Goal: Information Seeking & Learning: Find specific page/section

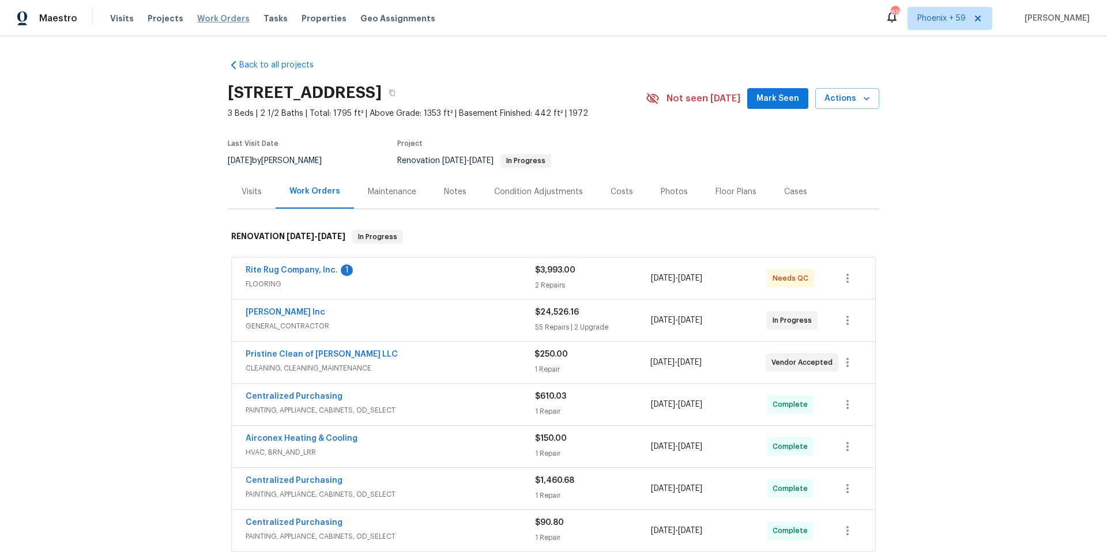
click at [214, 18] on span "Work Orders" at bounding box center [223, 19] width 52 height 12
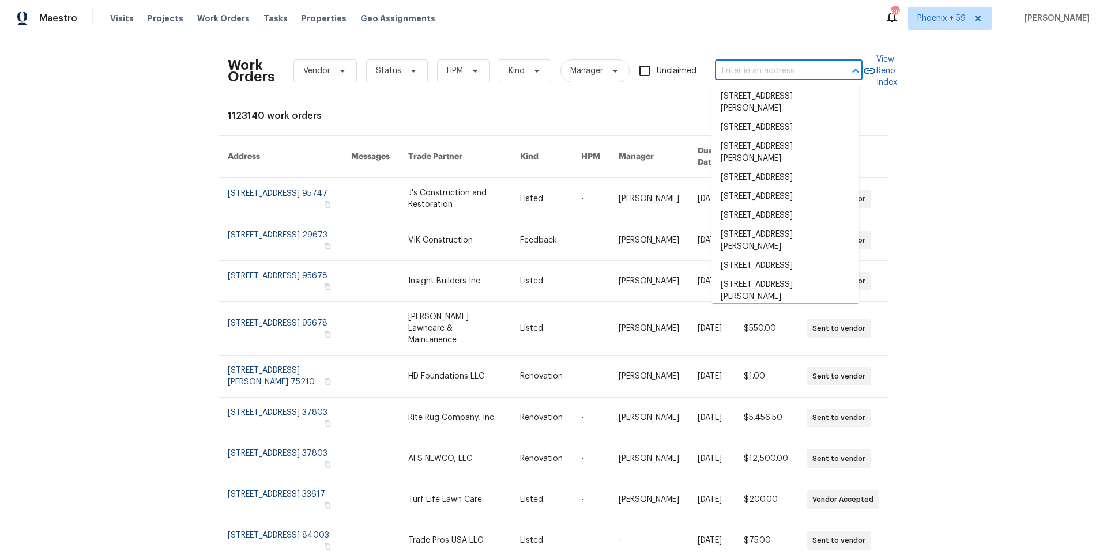
click at [766, 71] on input "text" at bounding box center [772, 71] width 115 height 18
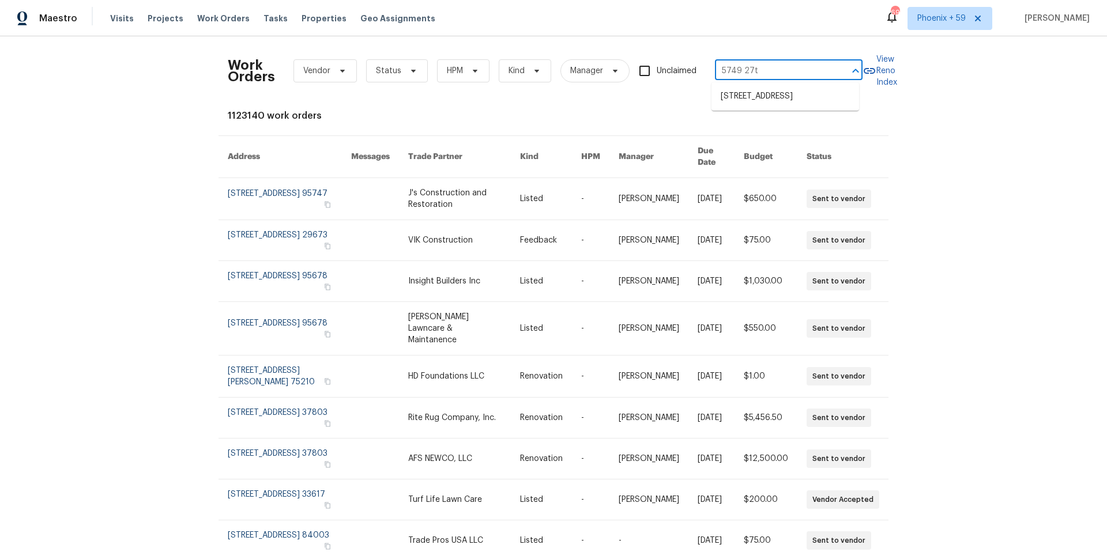
type input "5749 27th"
click at [774, 103] on li "[STREET_ADDRESS]" at bounding box center [785, 96] width 148 height 19
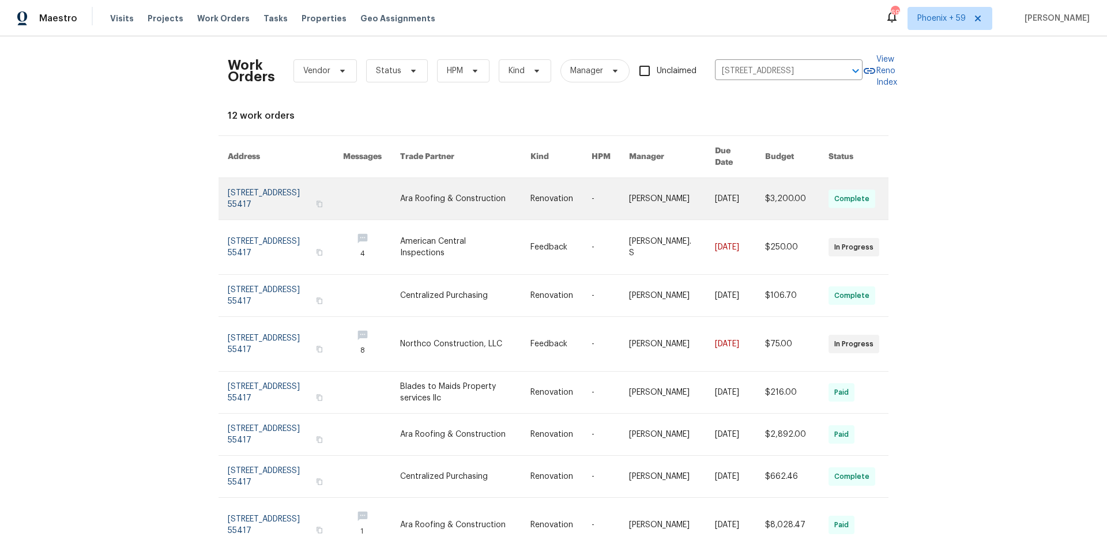
click at [261, 185] on link at bounding box center [285, 199] width 115 height 42
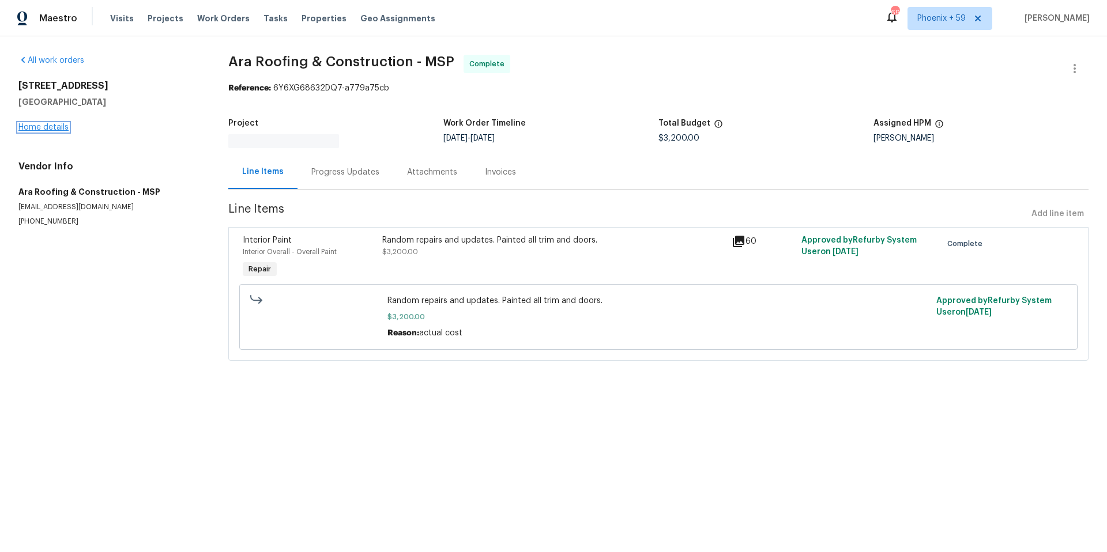
click at [56, 125] on link "Home details" at bounding box center [43, 127] width 50 height 8
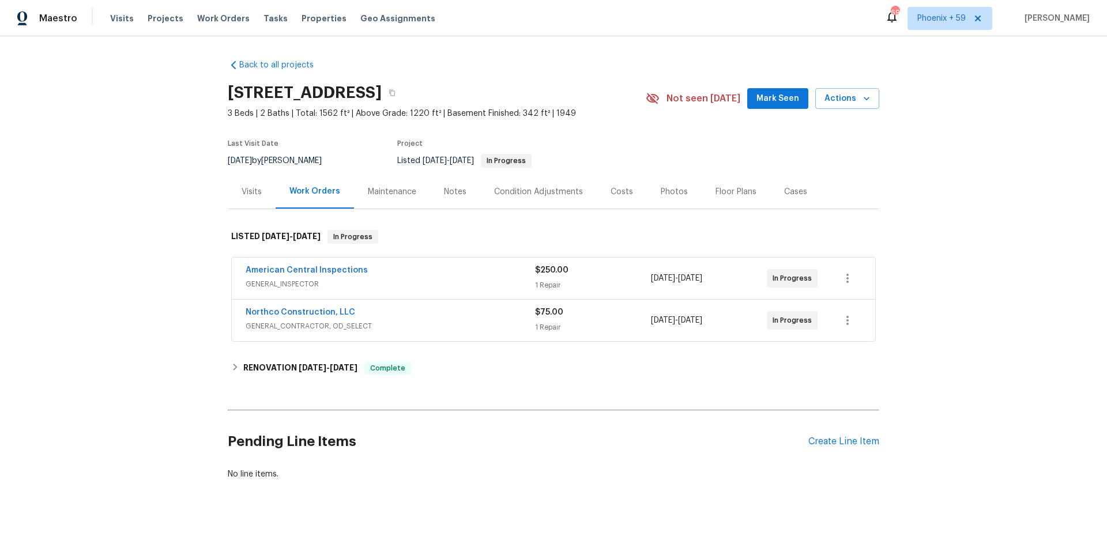
click at [395, 317] on div "Northco Construction, LLC" at bounding box center [390, 314] width 289 height 14
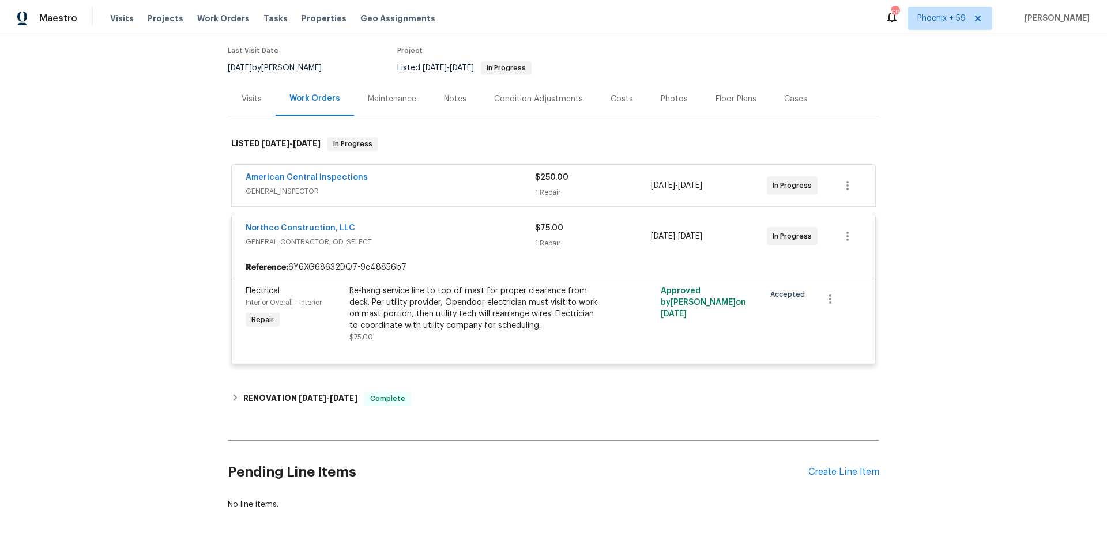
scroll to position [138, 0]
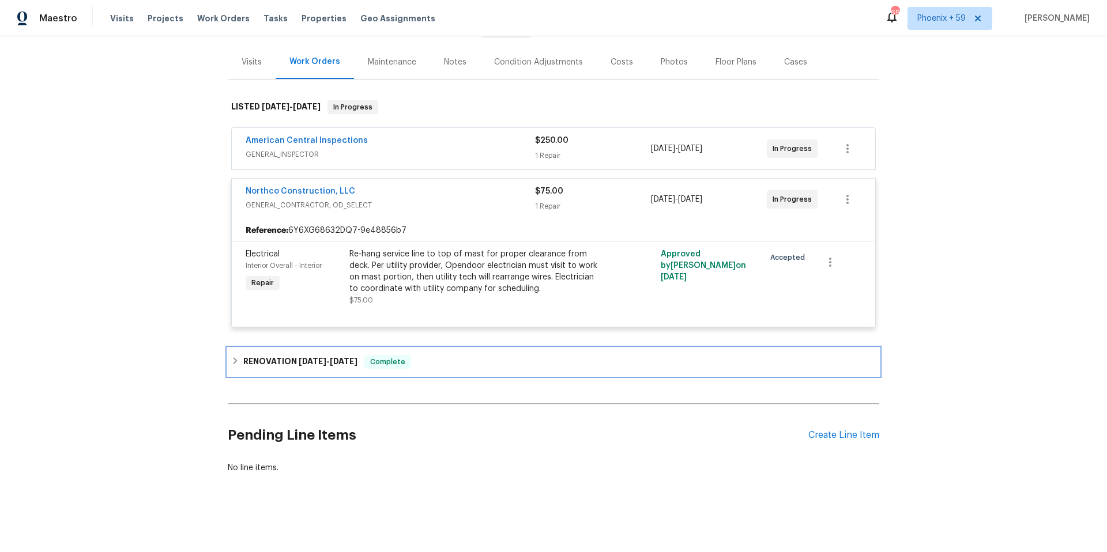
click at [233, 357] on icon at bounding box center [235, 361] width 8 height 8
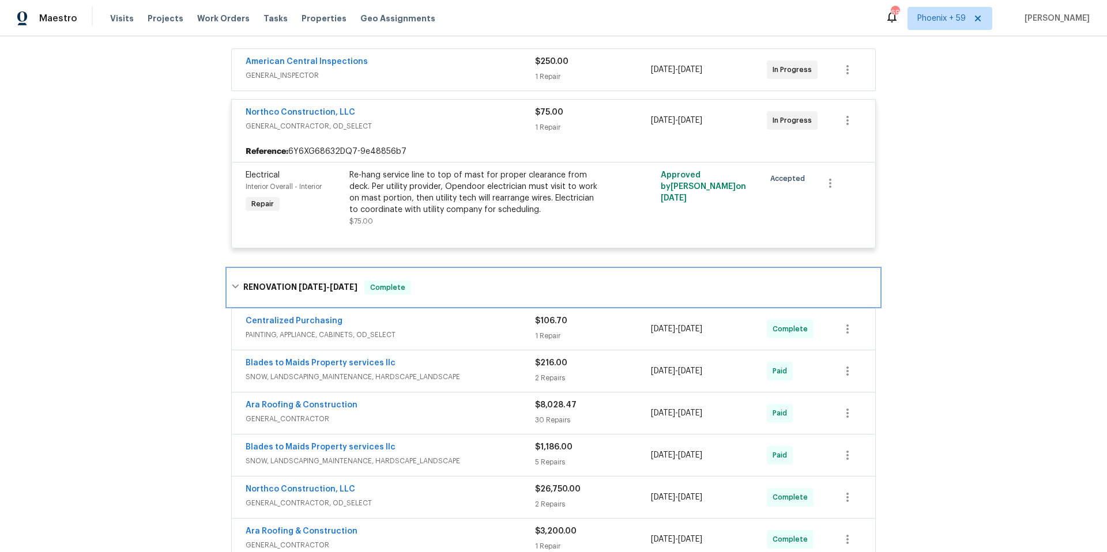
scroll to position [266, 0]
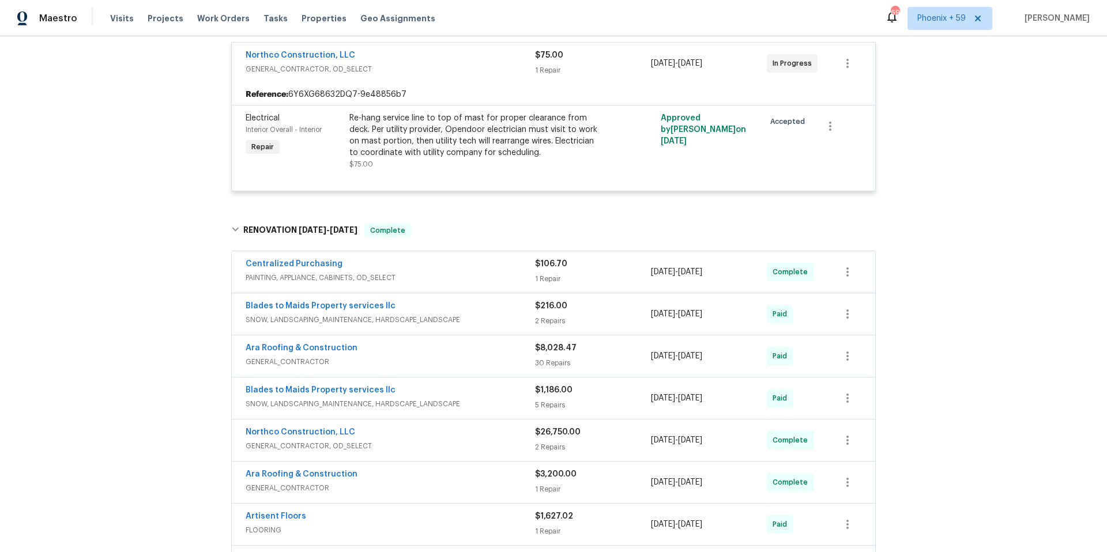
click at [402, 361] on span "GENERAL_CONTRACTOR" at bounding box center [390, 362] width 289 height 12
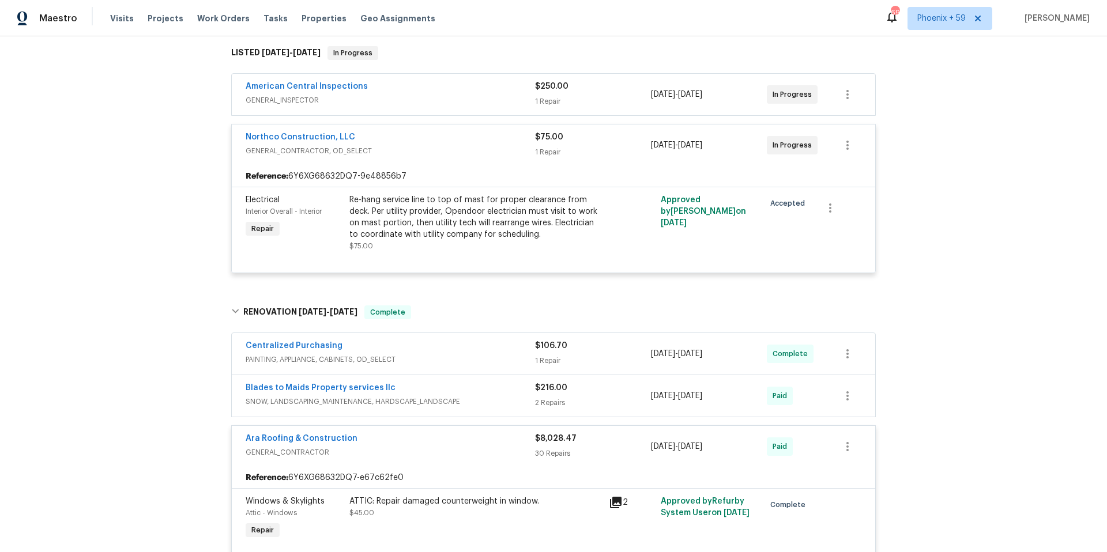
scroll to position [0, 0]
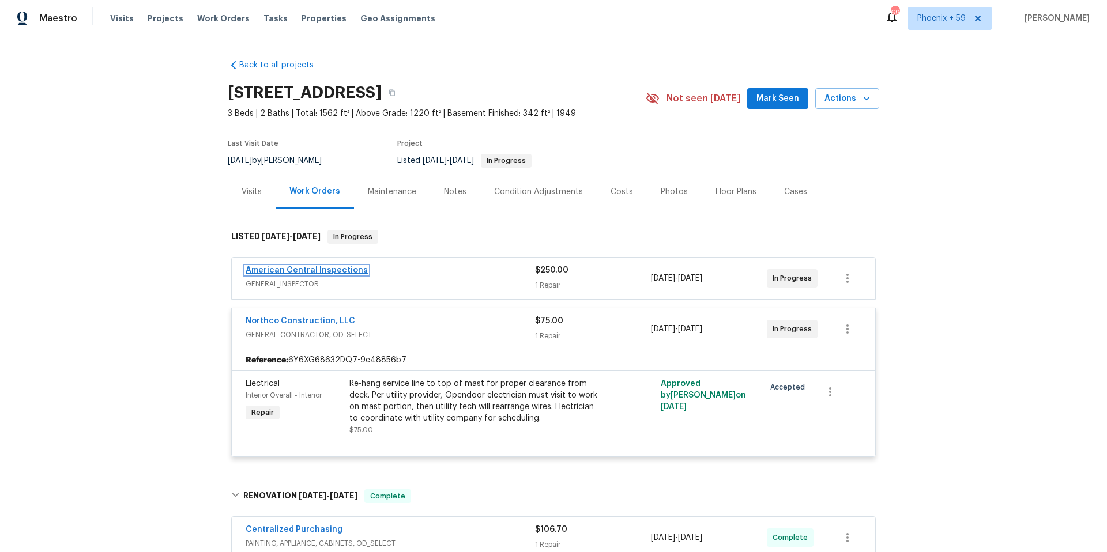
click at [337, 268] on link "American Central Inspections" at bounding box center [307, 270] width 122 height 8
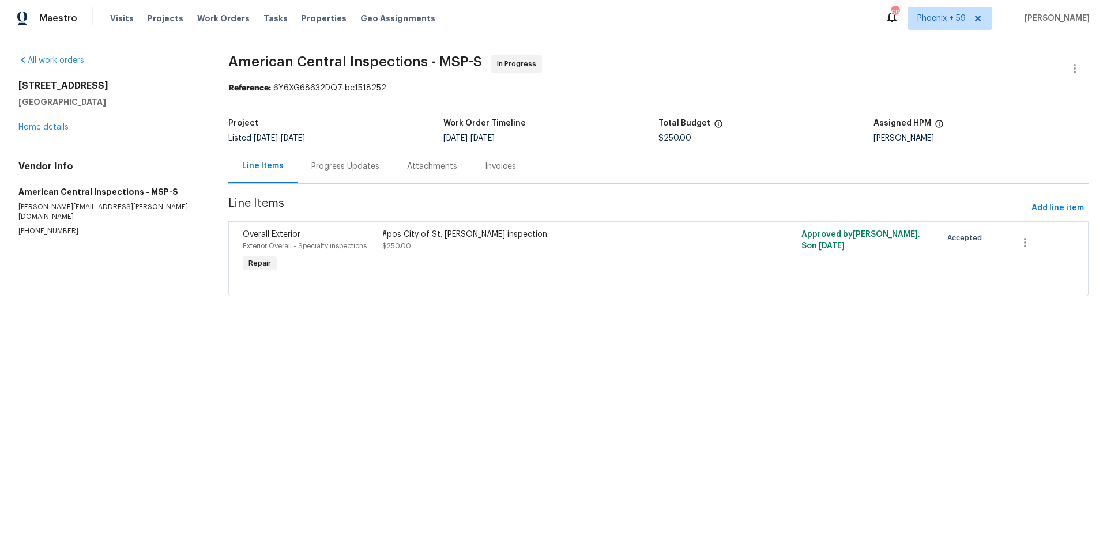
click at [333, 168] on div "Progress Updates" at bounding box center [345, 167] width 68 height 12
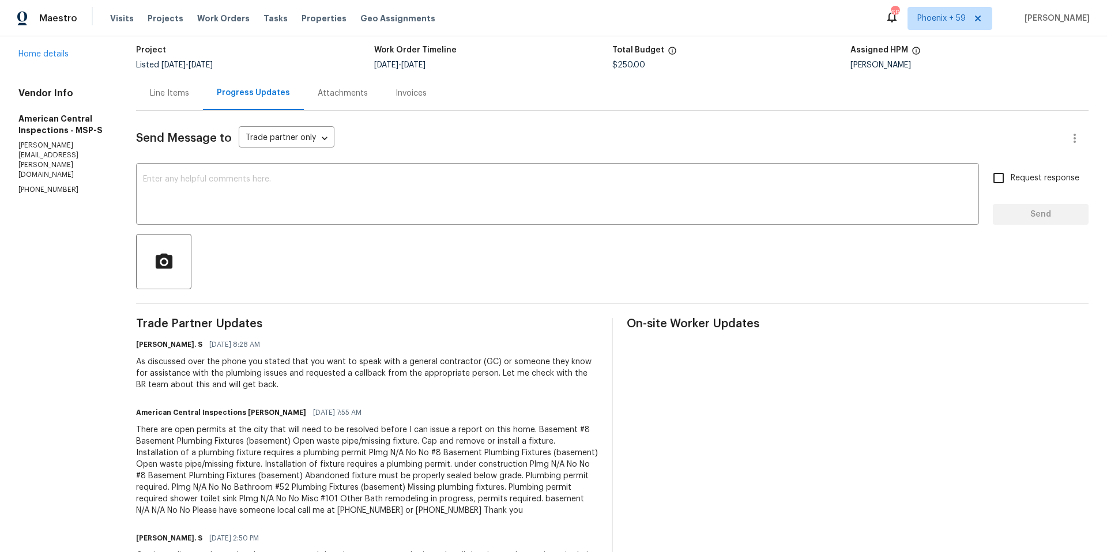
scroll to position [2, 0]
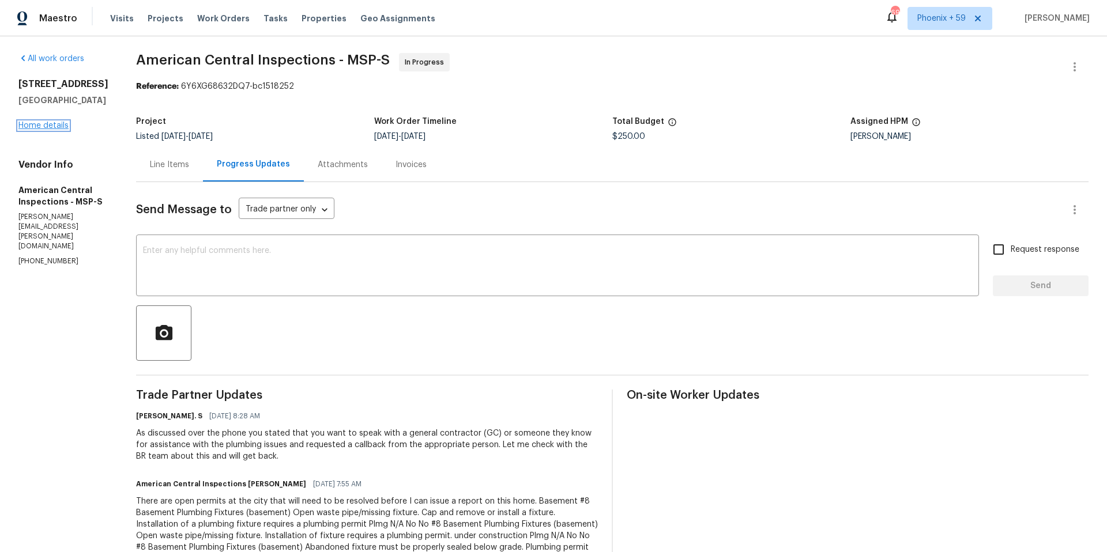
click at [51, 130] on link "Home details" at bounding box center [43, 126] width 50 height 8
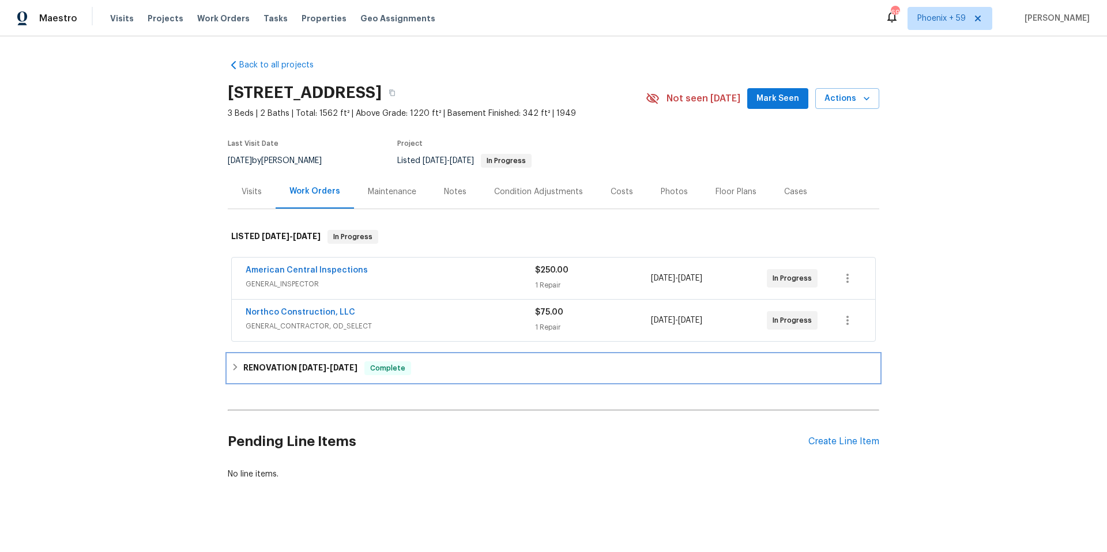
click at [233, 368] on icon at bounding box center [235, 367] width 8 height 8
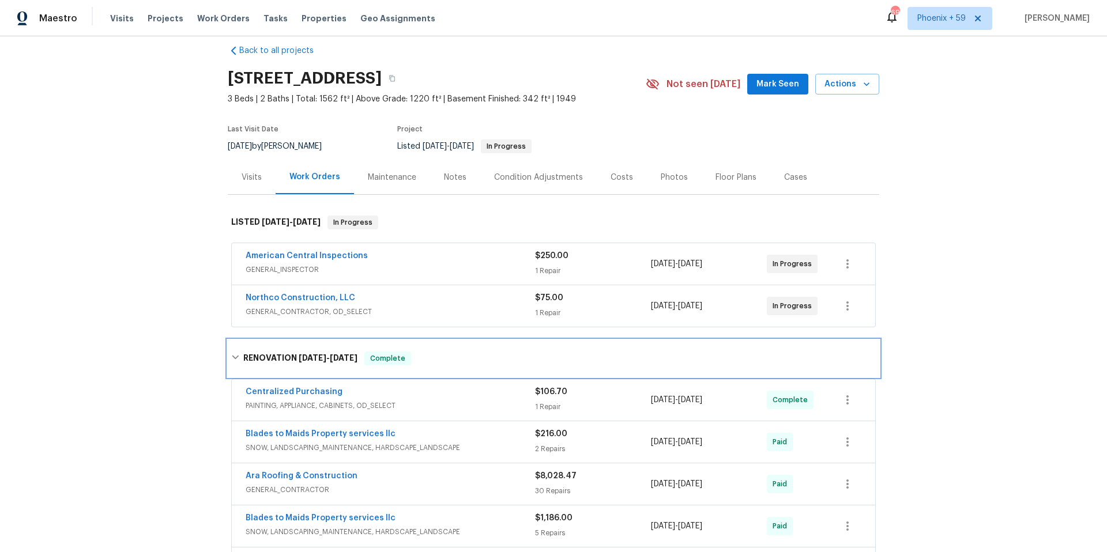
scroll to position [17, 0]
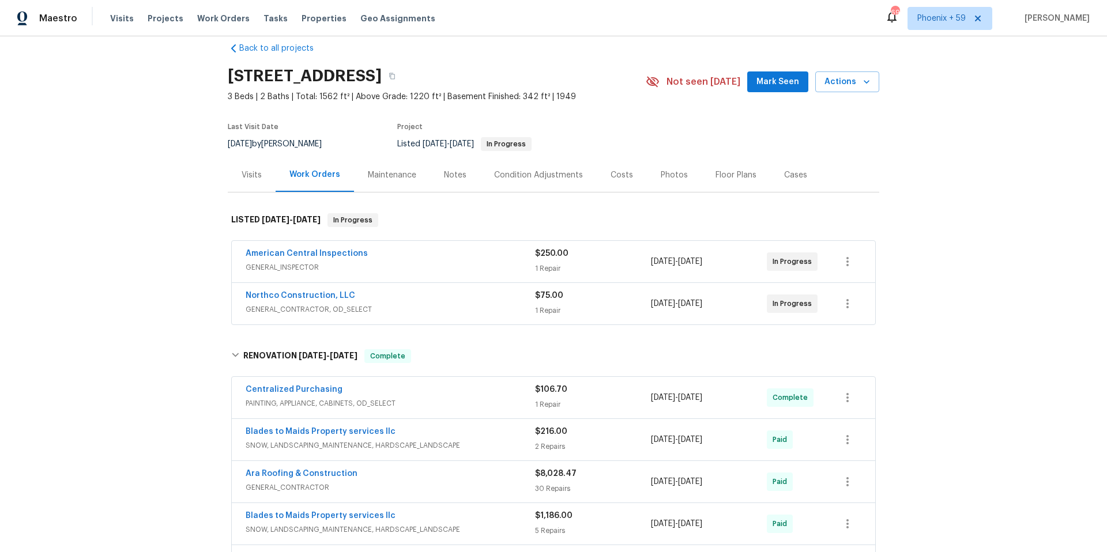
click at [414, 391] on div "Centralized Purchasing" at bounding box center [390, 391] width 289 height 14
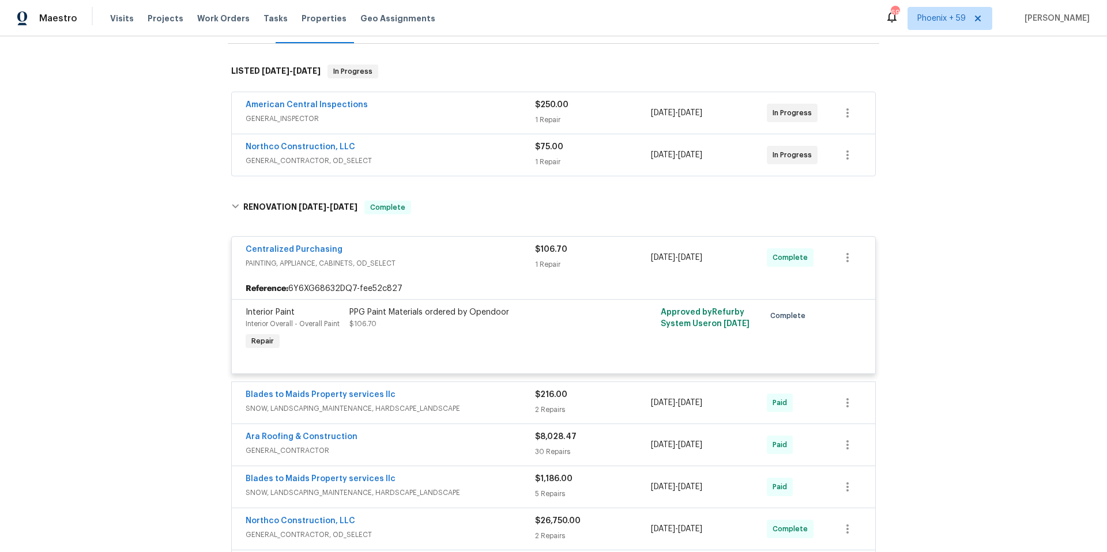
scroll to position [178, 0]
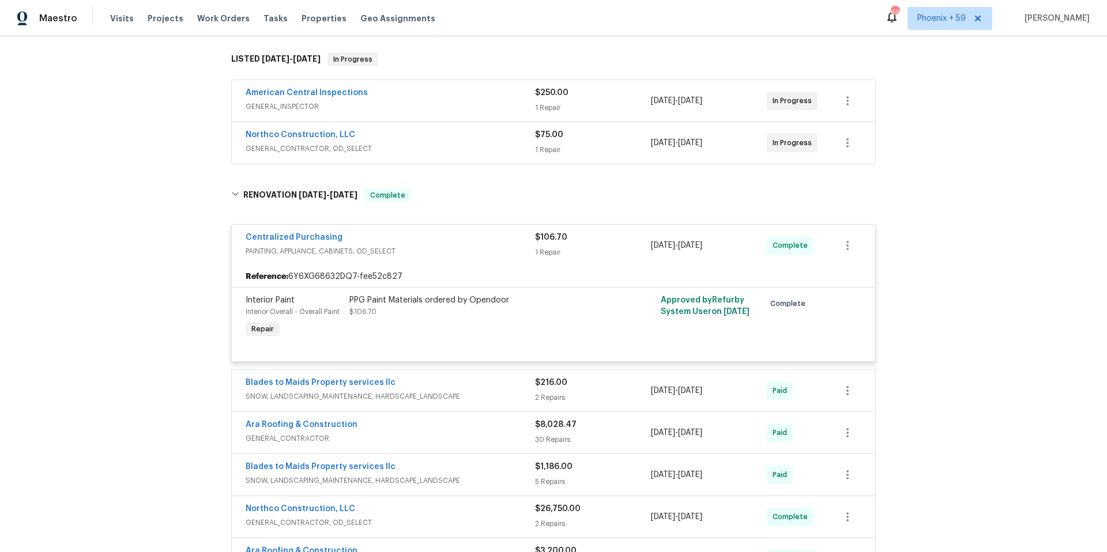
click at [398, 431] on div "Ara Roofing & Construction" at bounding box center [390, 426] width 289 height 14
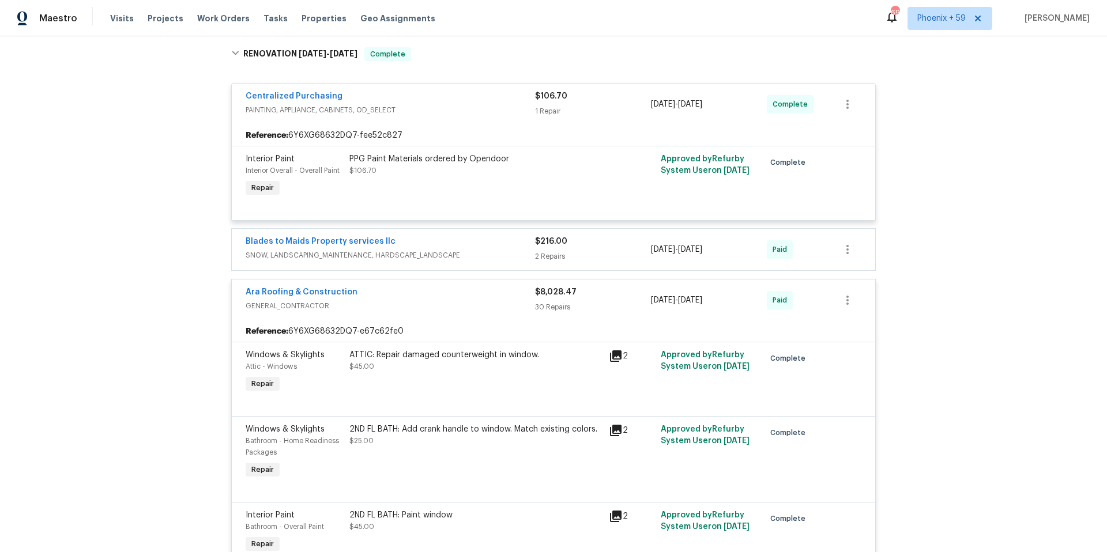
scroll to position [536, 0]
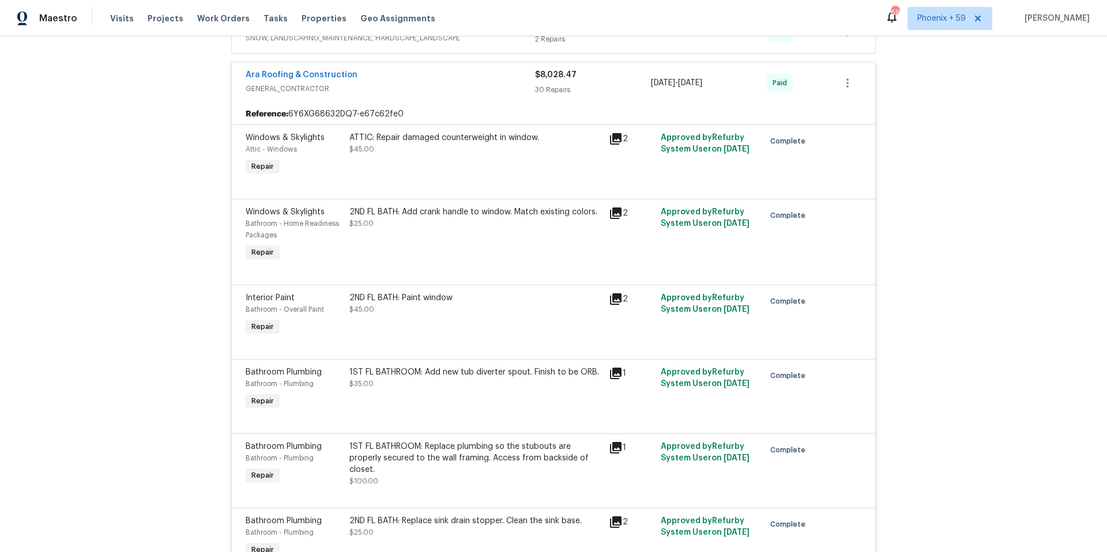
click at [438, 81] on div "Ara Roofing & Construction" at bounding box center [390, 76] width 289 height 14
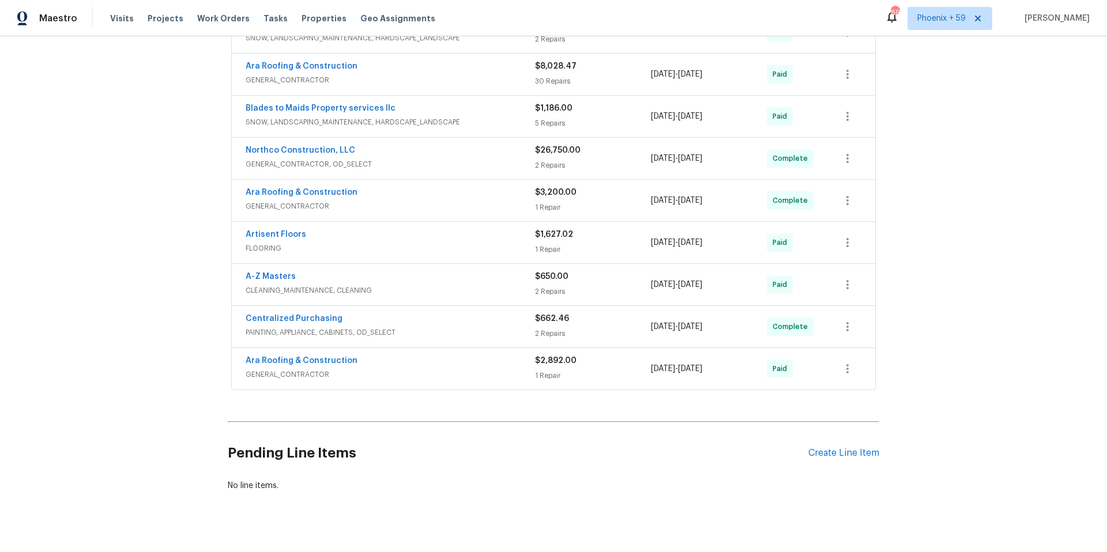
click at [446, 164] on span "GENERAL_CONTRACTOR, OD_SELECT" at bounding box center [390, 165] width 289 height 12
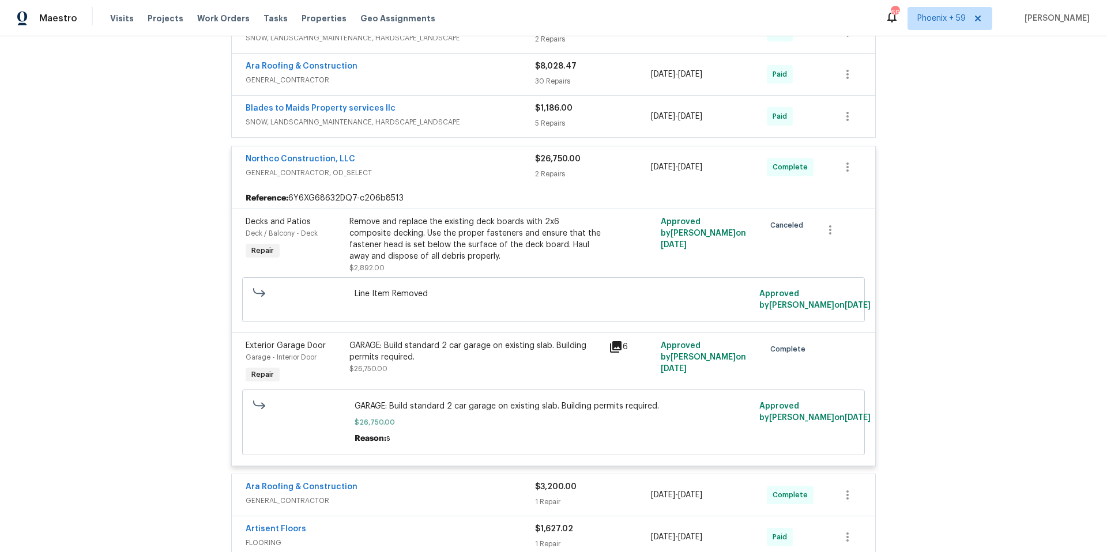
click at [442, 164] on div "Northco Construction, LLC" at bounding box center [390, 160] width 289 height 14
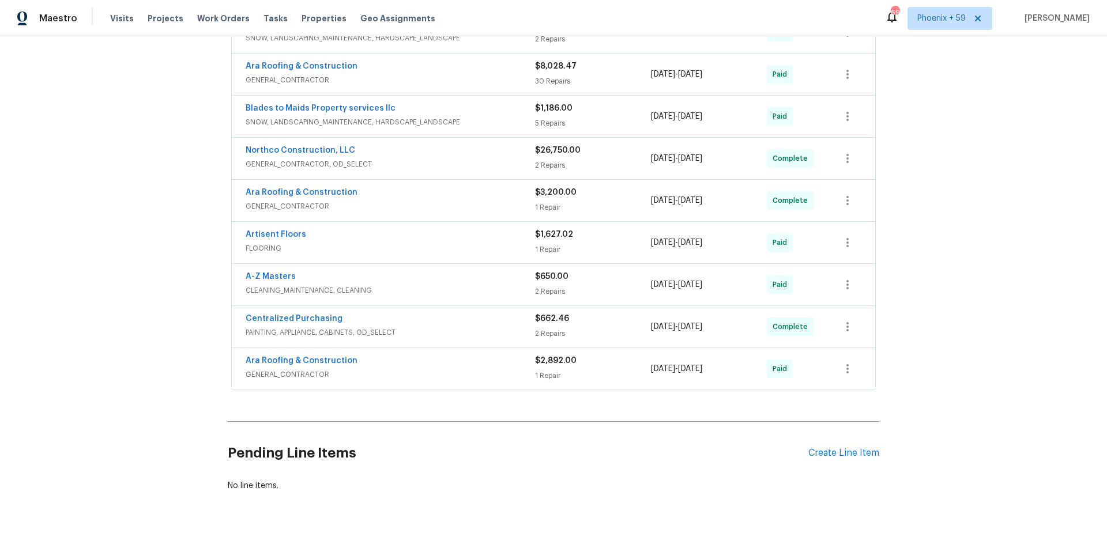
click at [427, 371] on span "GENERAL_CONTRACTOR" at bounding box center [390, 375] width 289 height 12
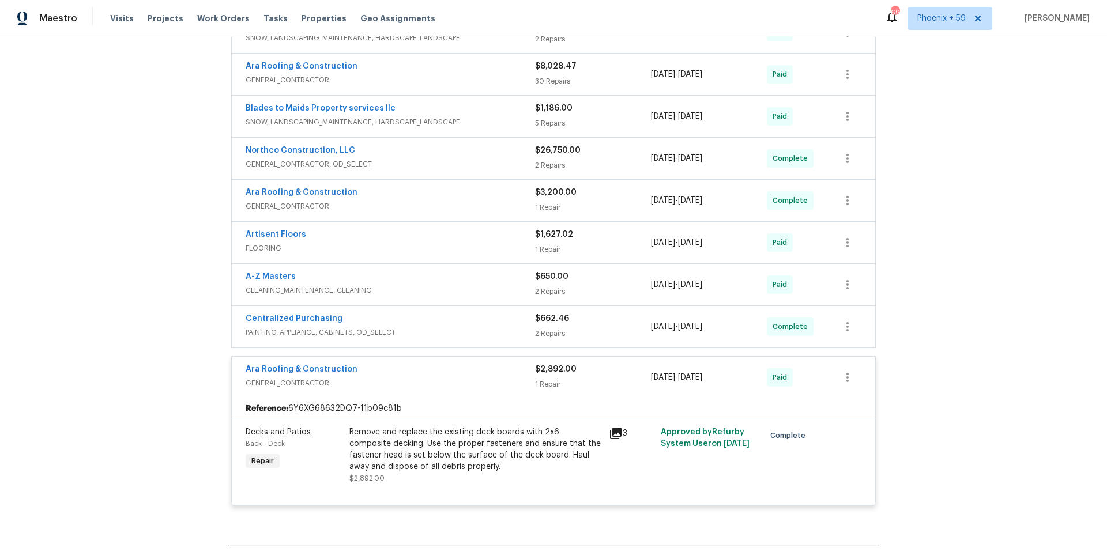
click at [427, 371] on div "Ara Roofing & Construction" at bounding box center [390, 371] width 289 height 14
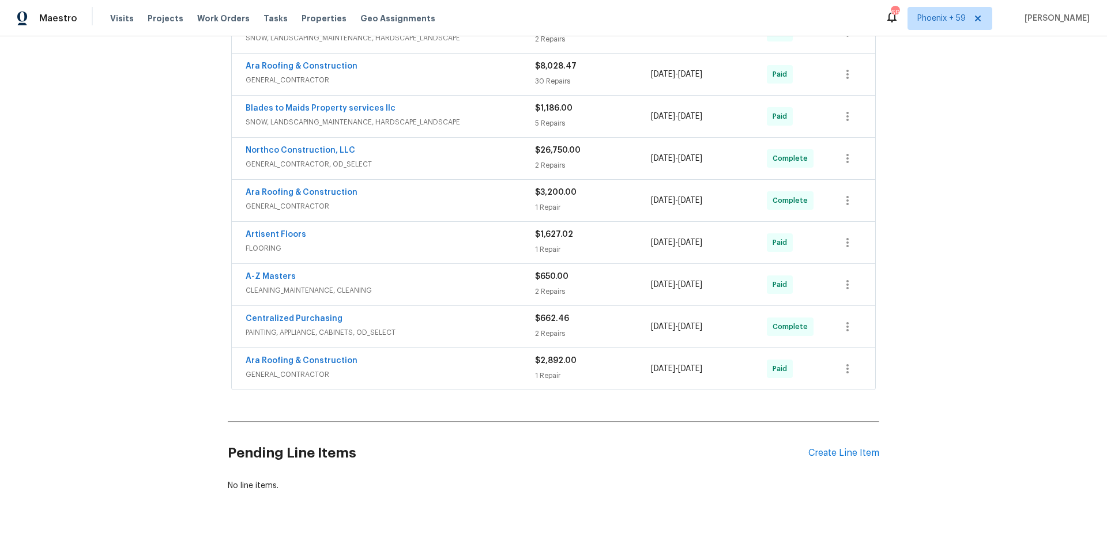
click at [446, 162] on span "GENERAL_CONTRACTOR, OD_SELECT" at bounding box center [390, 165] width 289 height 12
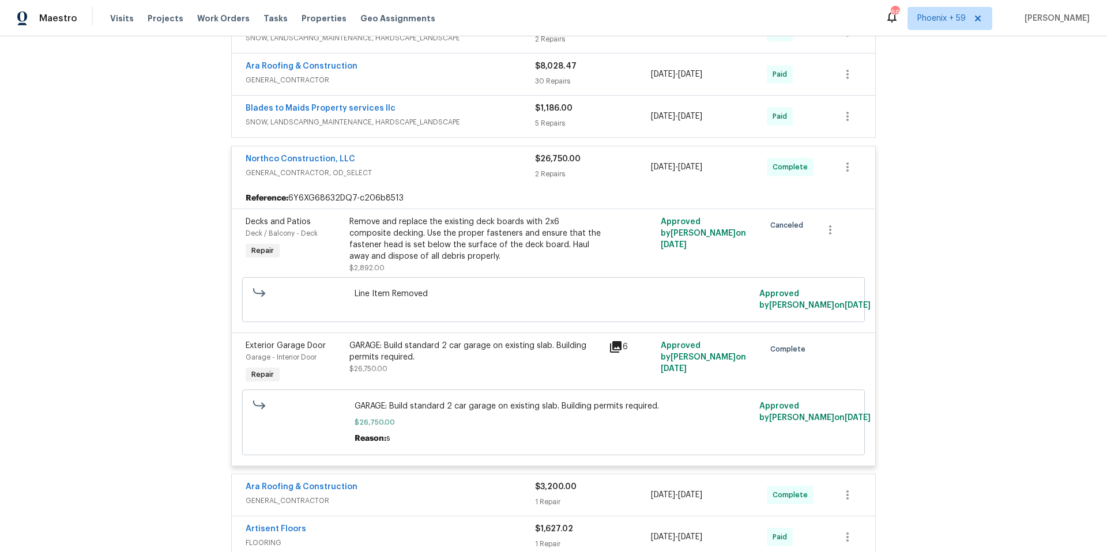
click at [446, 162] on div "Northco Construction, LLC" at bounding box center [390, 160] width 289 height 14
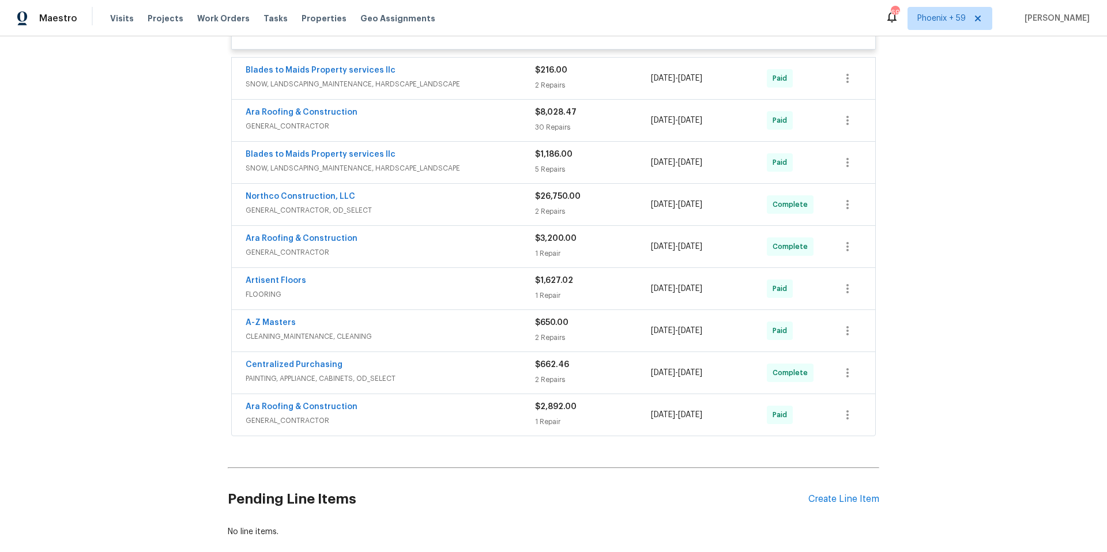
scroll to position [488, 0]
click at [470, 220] on div "Northco Construction, LLC GENERAL_CONTRACTOR, OD_SELECT" at bounding box center [390, 207] width 289 height 28
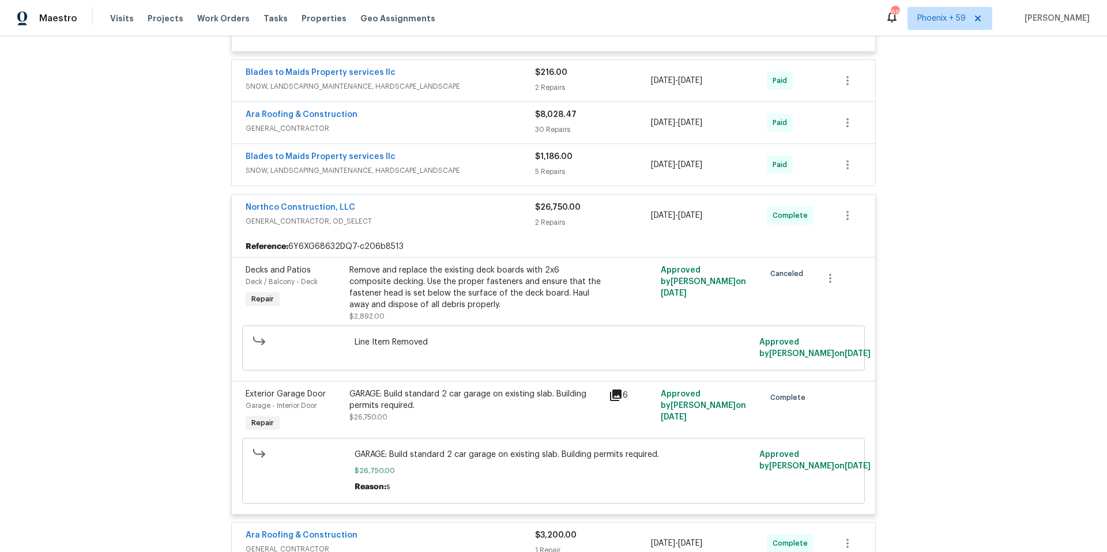
click at [483, 214] on div "Northco Construction, LLC" at bounding box center [390, 209] width 289 height 14
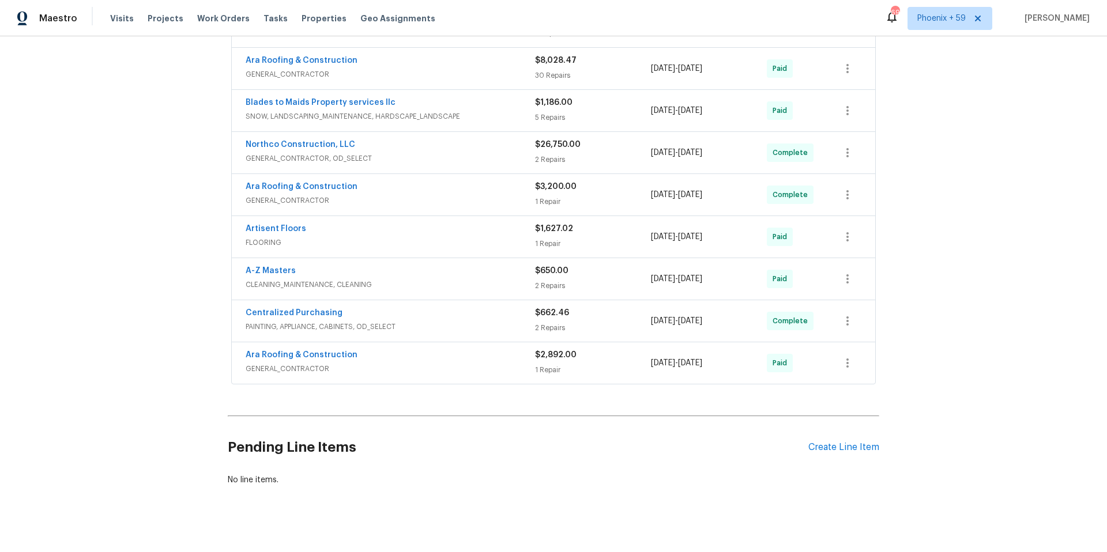
scroll to position [549, 0]
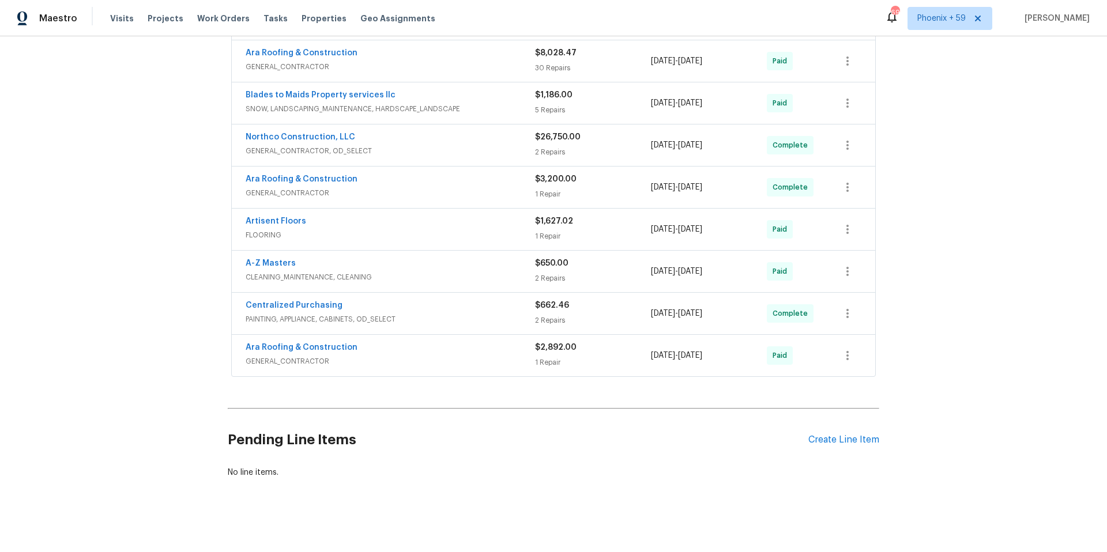
click at [512, 310] on div "Centralized Purchasing" at bounding box center [390, 307] width 289 height 14
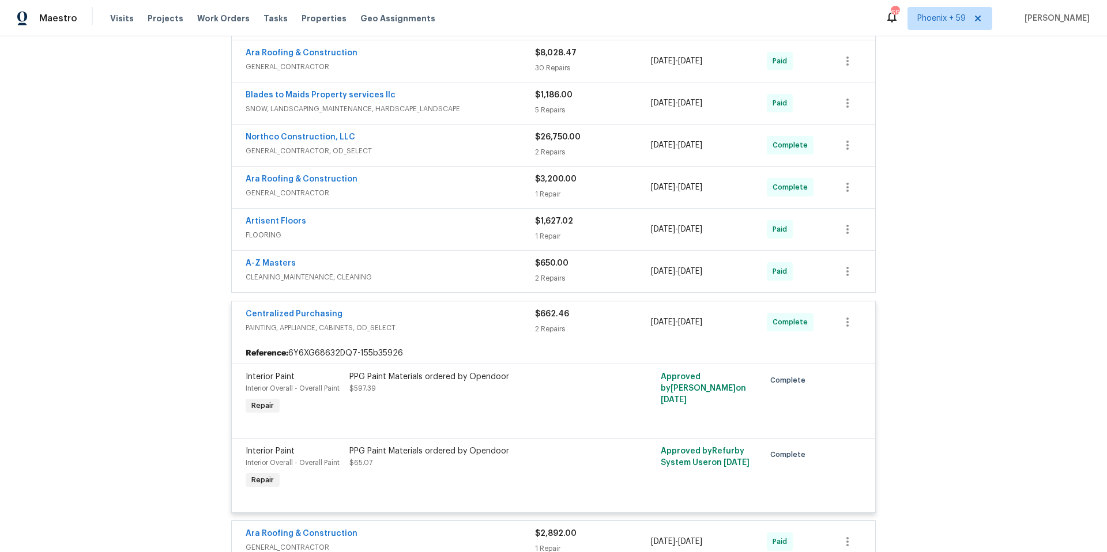
click at [505, 314] on div "Centralized Purchasing" at bounding box center [390, 315] width 289 height 14
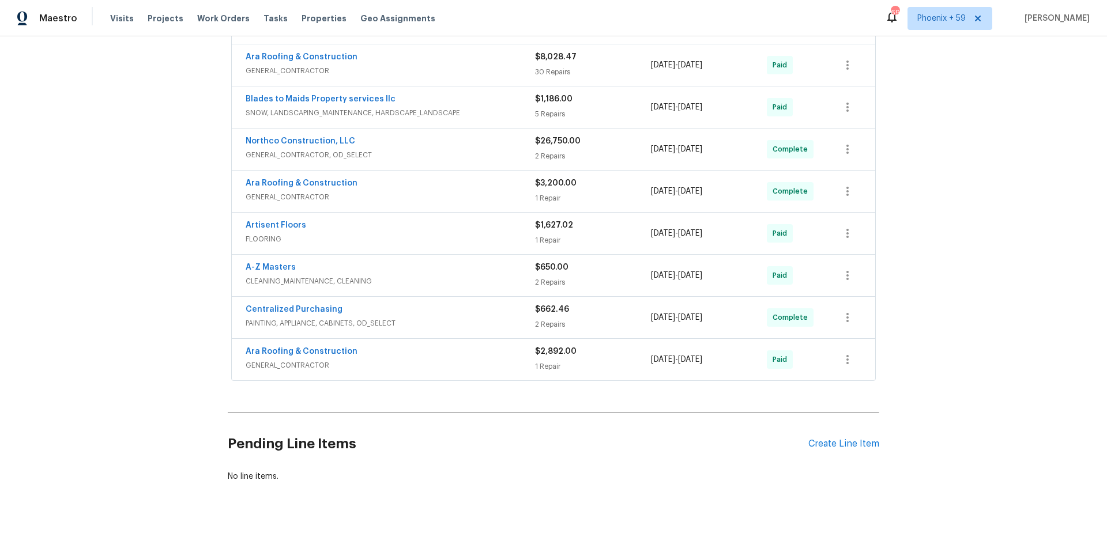
scroll to position [544, 0]
click at [495, 232] on div "Artisent Floors" at bounding box center [390, 228] width 289 height 14
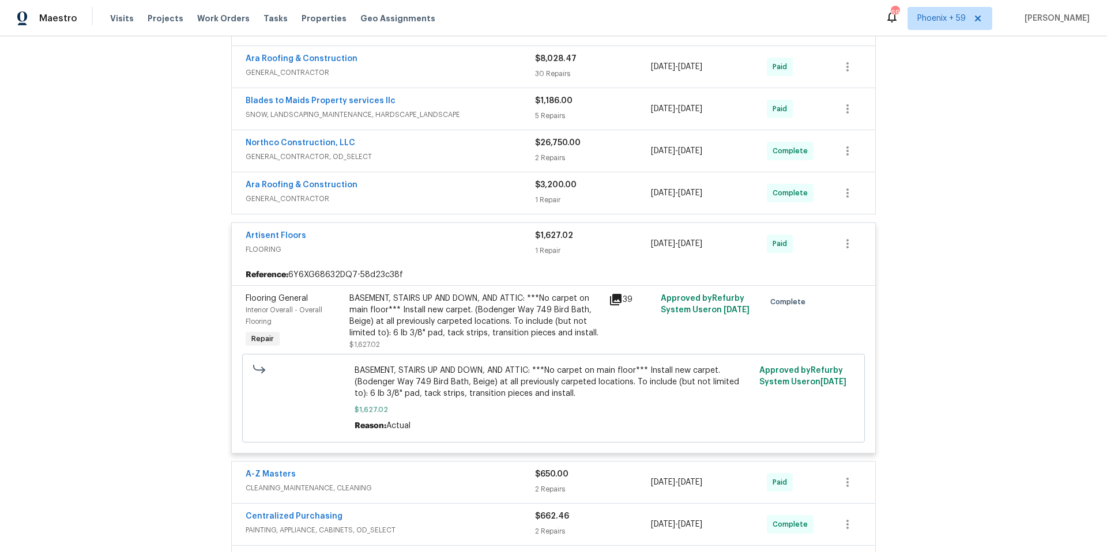
click at [485, 253] on span "FLOORING" at bounding box center [390, 250] width 289 height 12
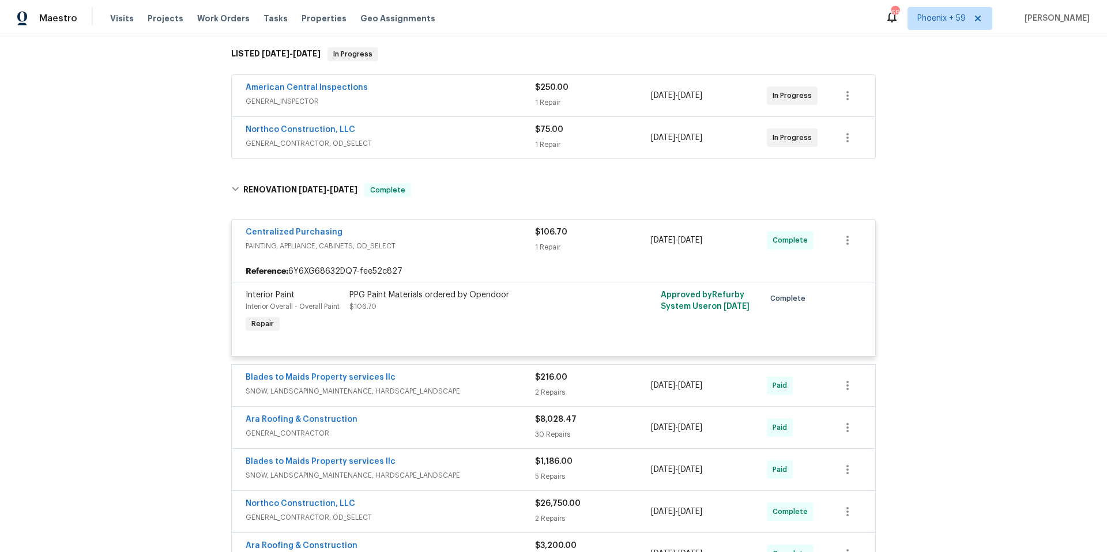
scroll to position [180, 0]
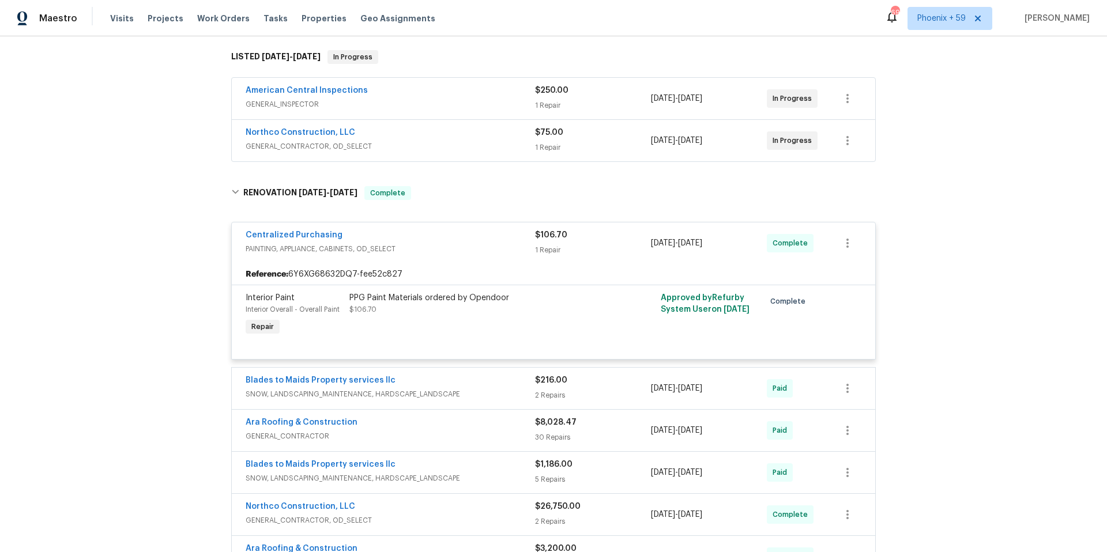
click at [502, 150] on span "GENERAL_CONTRACTOR, OD_SELECT" at bounding box center [390, 147] width 289 height 12
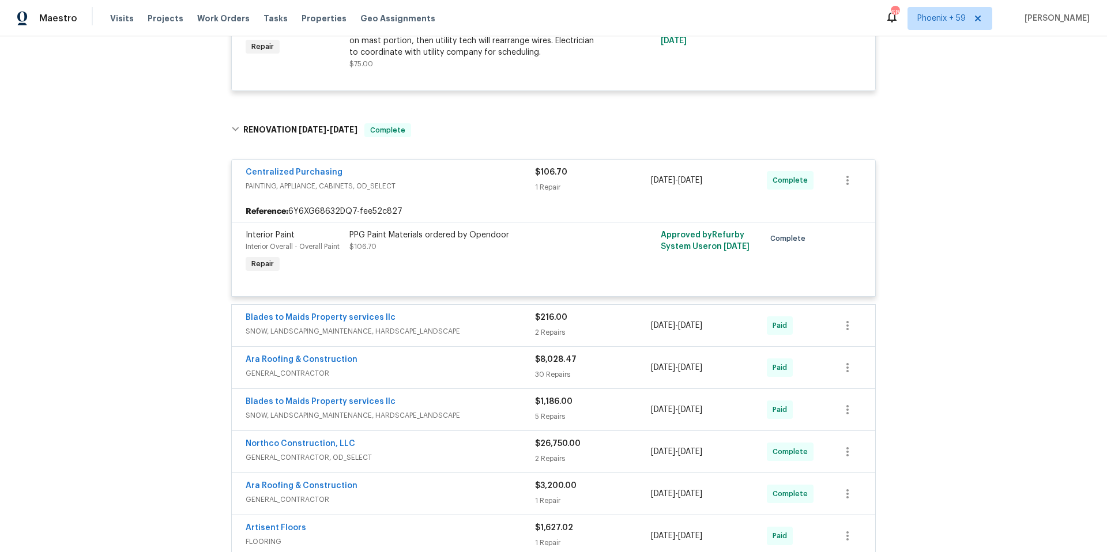
scroll to position [24, 0]
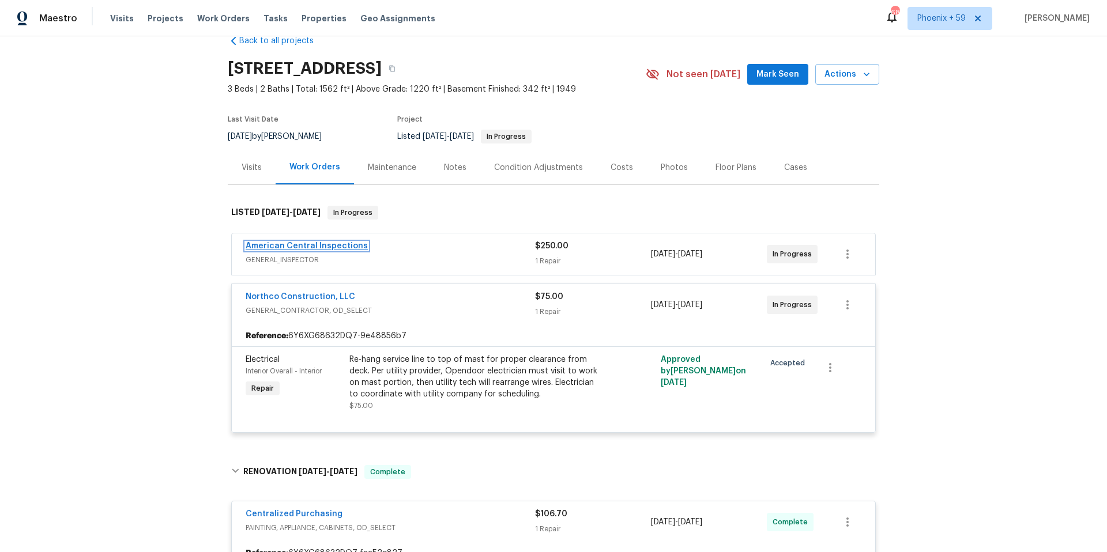
click at [295, 247] on link "American Central Inspections" at bounding box center [307, 246] width 122 height 8
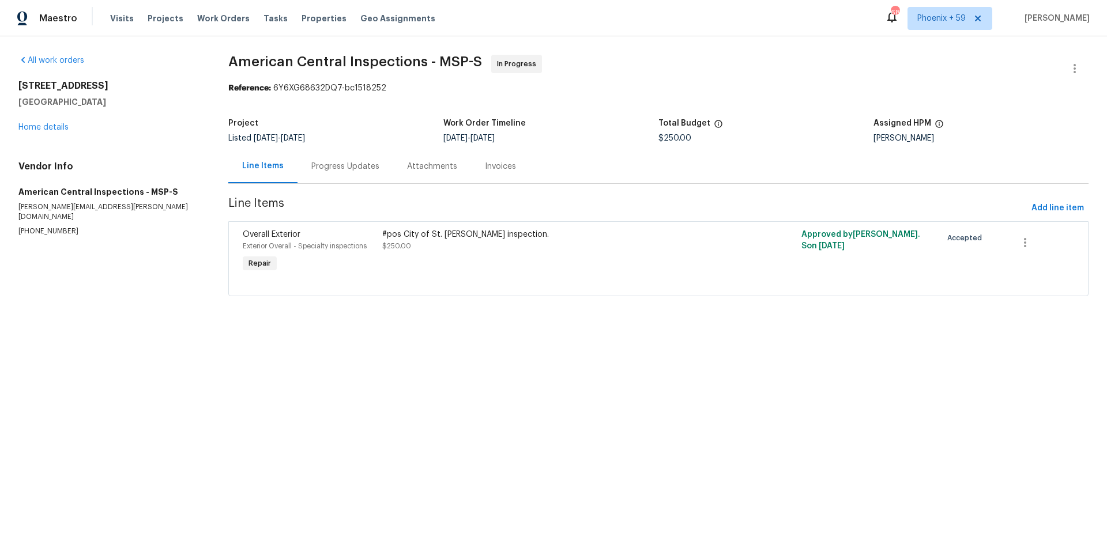
click at [403, 235] on div "#pos City of St. [PERSON_NAME] inspection." at bounding box center [553, 235] width 342 height 12
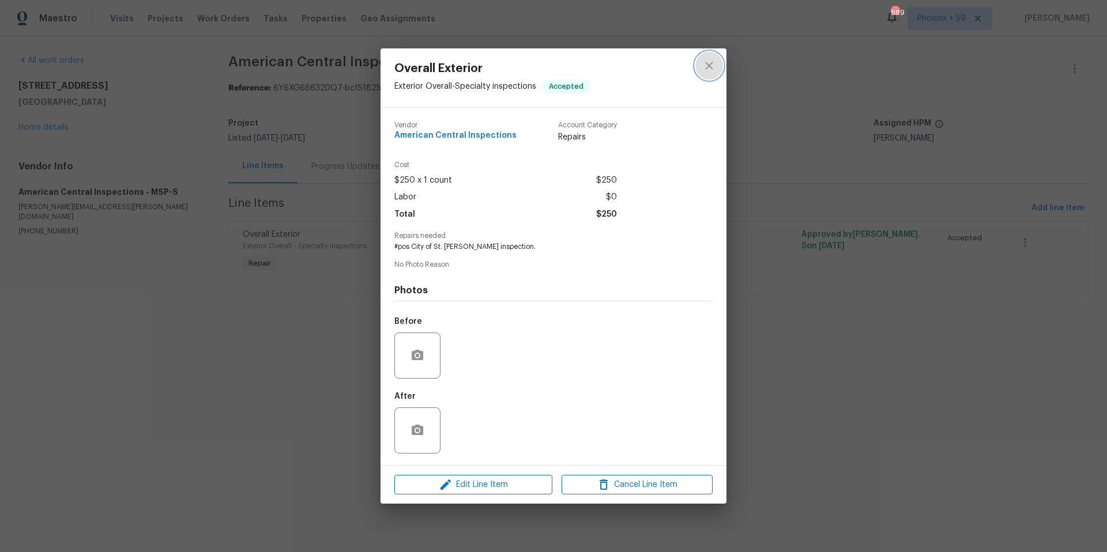
click at [713, 66] on icon "close" at bounding box center [709, 66] width 14 height 14
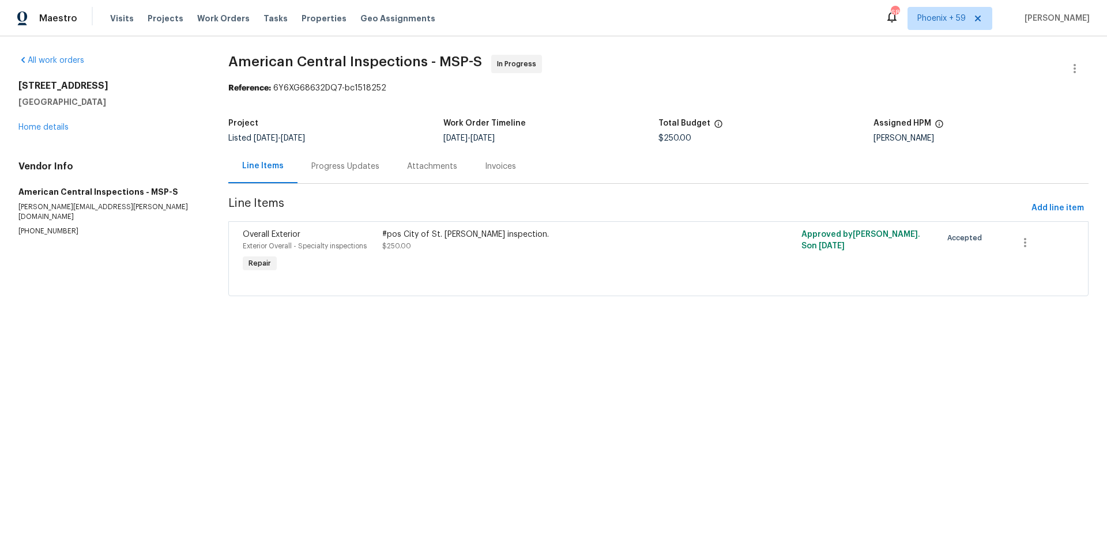
click at [354, 167] on div "Progress Updates" at bounding box center [345, 167] width 68 height 12
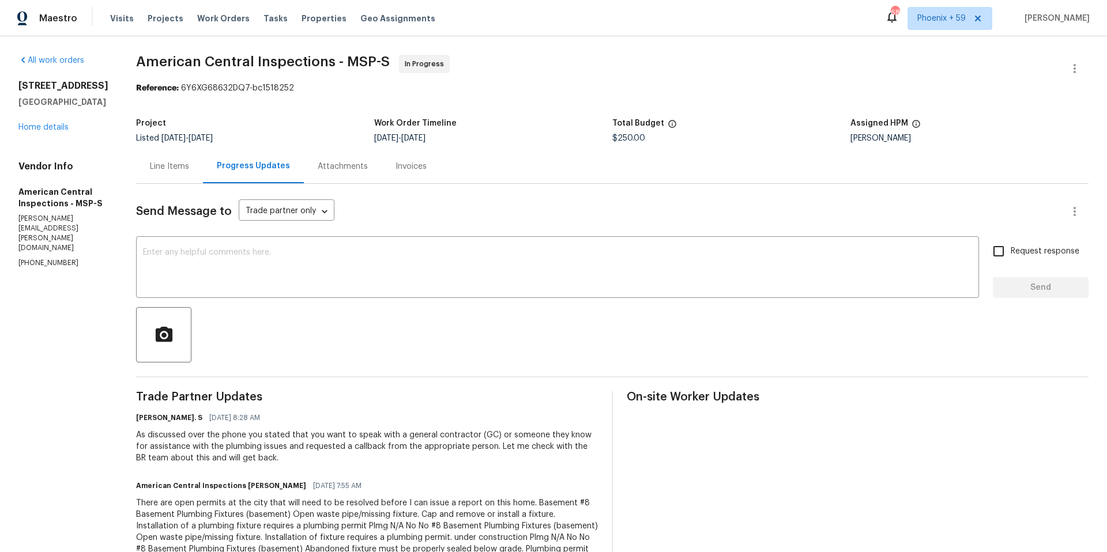
drag, startPoint x: 17, startPoint y: 85, endPoint x: 70, endPoint y: 110, distance: 58.5
copy div "[STREET_ADDRESS]"
click at [35, 131] on link "Home details" at bounding box center [43, 127] width 50 height 8
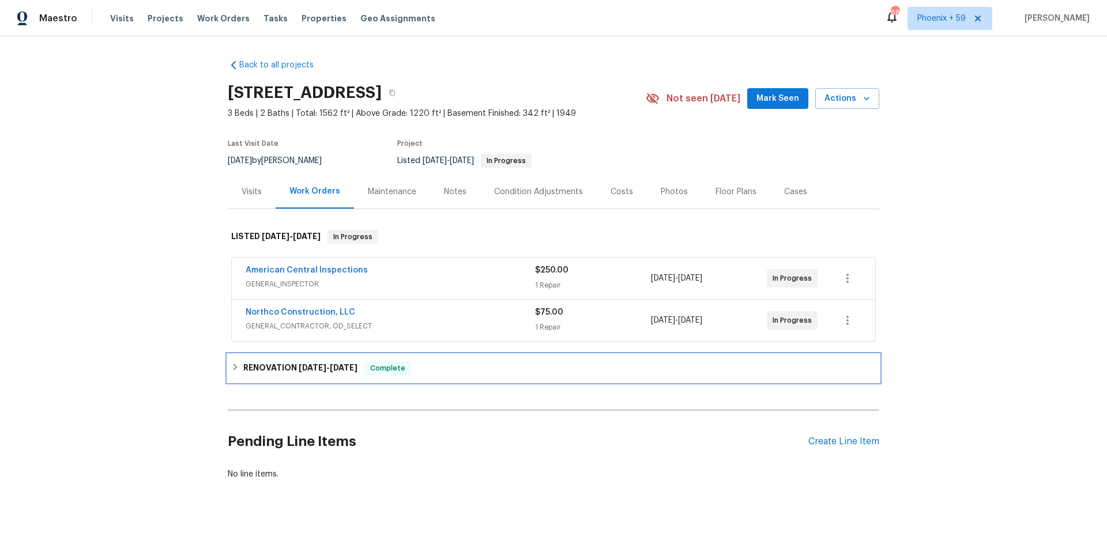
click at [233, 369] on icon at bounding box center [235, 367] width 8 height 8
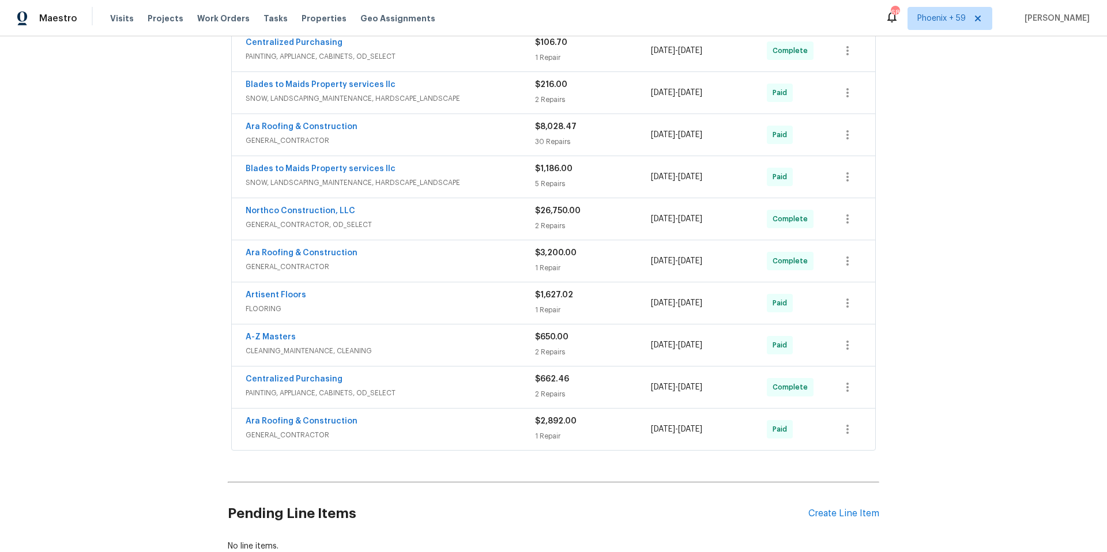
scroll to position [365, 0]
click at [469, 431] on span "GENERAL_CONTRACTOR" at bounding box center [390, 434] width 289 height 12
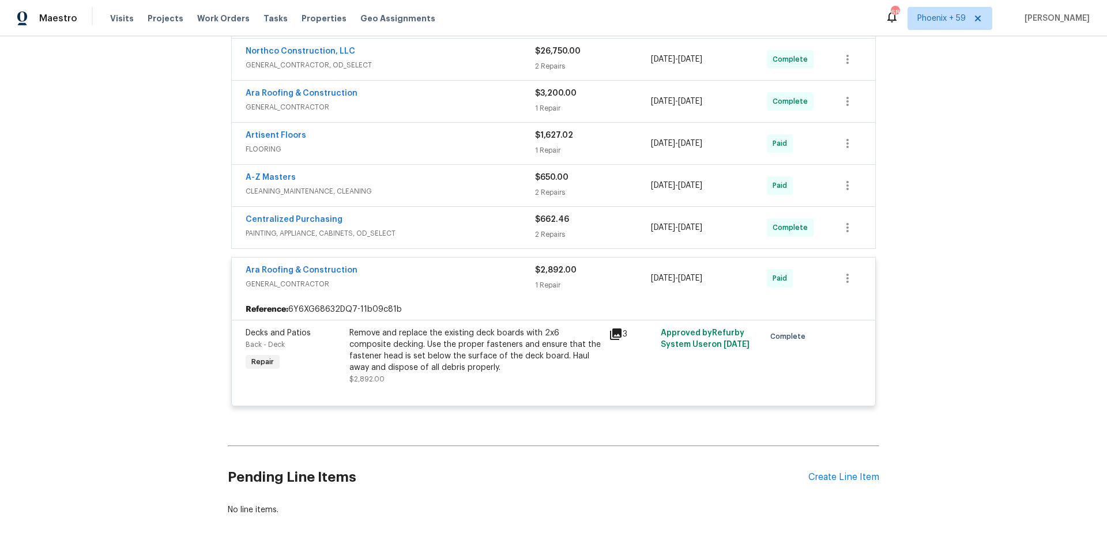
scroll to position [515, 0]
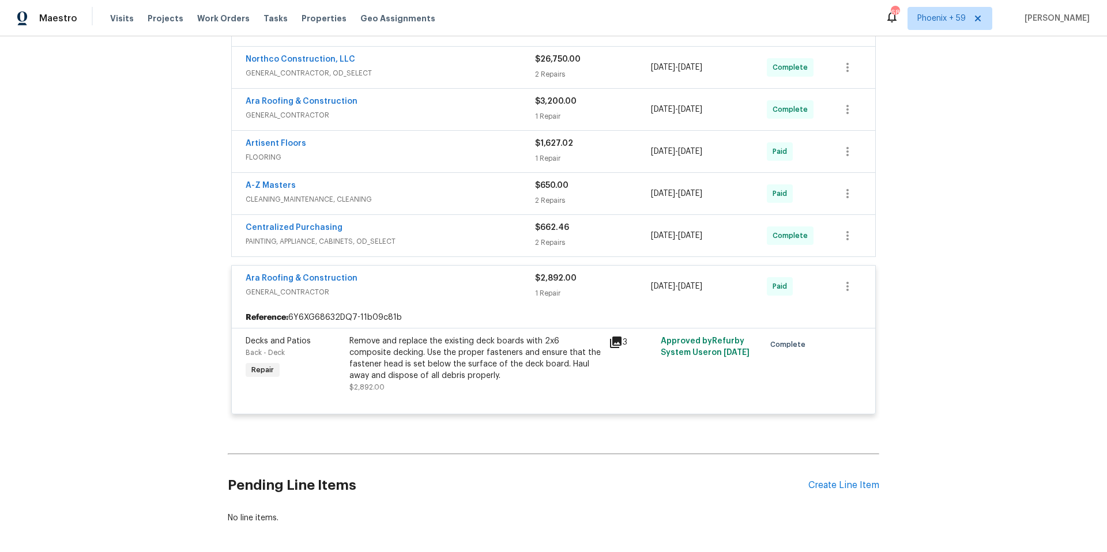
click at [417, 74] on span "GENERAL_CONTRACTOR, OD_SELECT" at bounding box center [390, 73] width 289 height 12
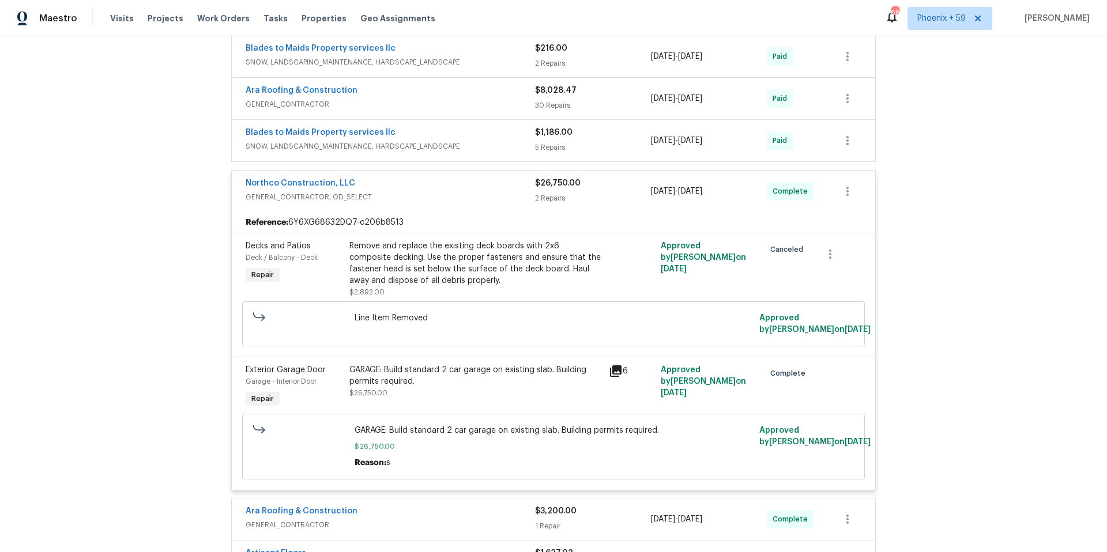
scroll to position [394, 0]
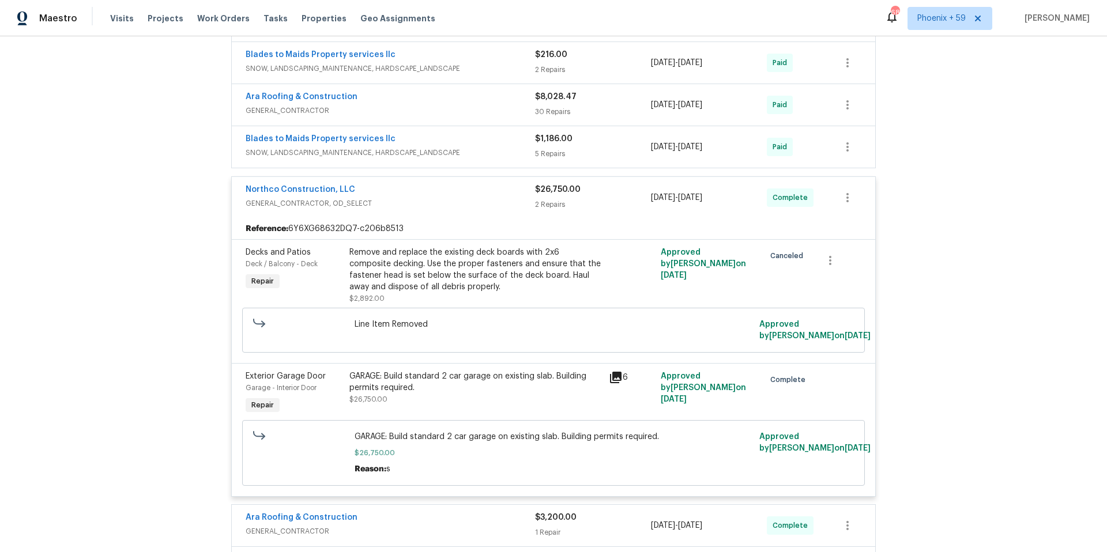
click at [440, 115] on span "GENERAL_CONTRACTOR" at bounding box center [390, 111] width 289 height 12
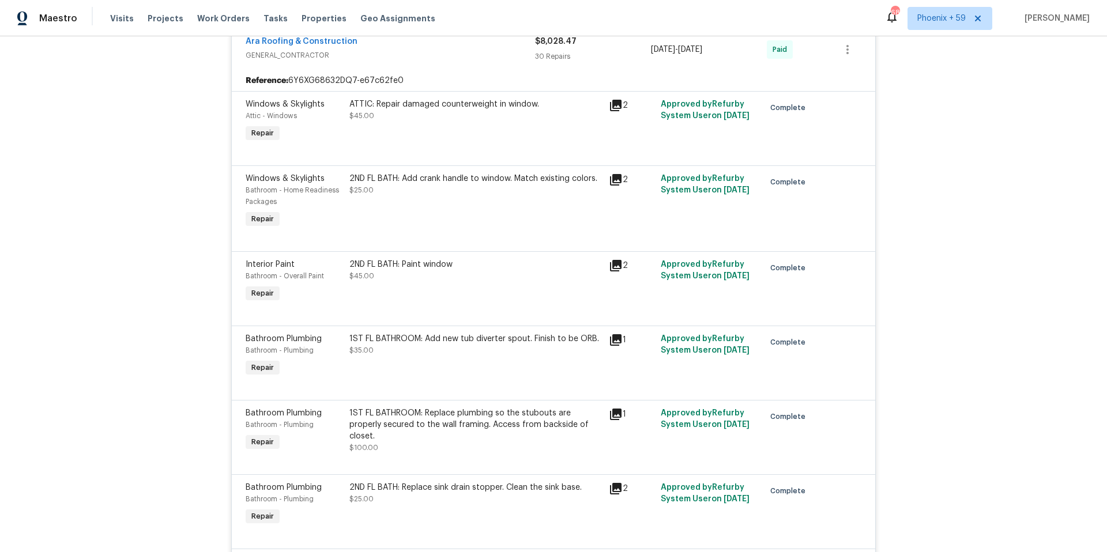
scroll to position [439, 0]
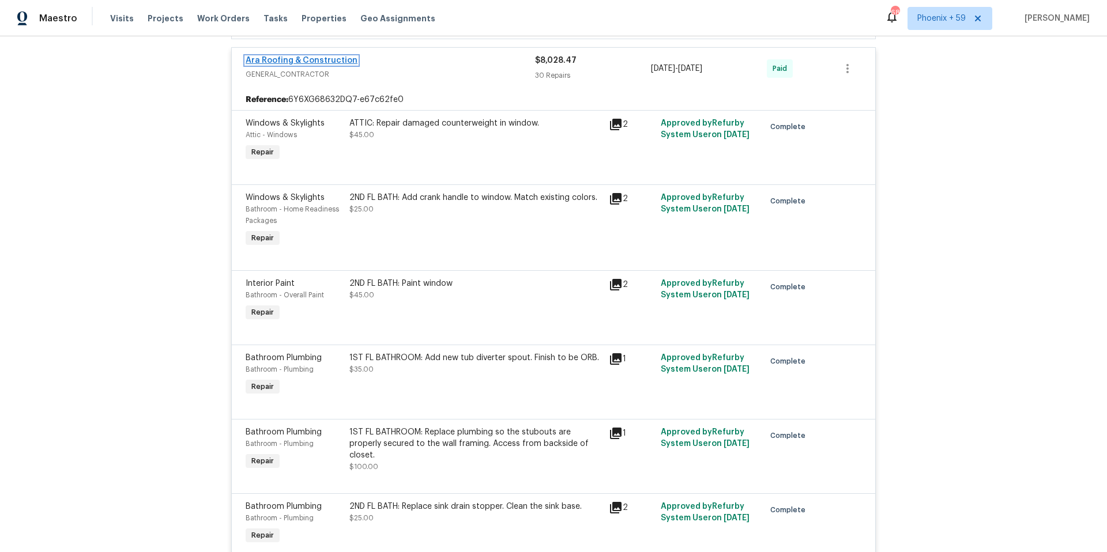
click at [284, 60] on link "Ara Roofing & Construction" at bounding box center [302, 60] width 112 height 8
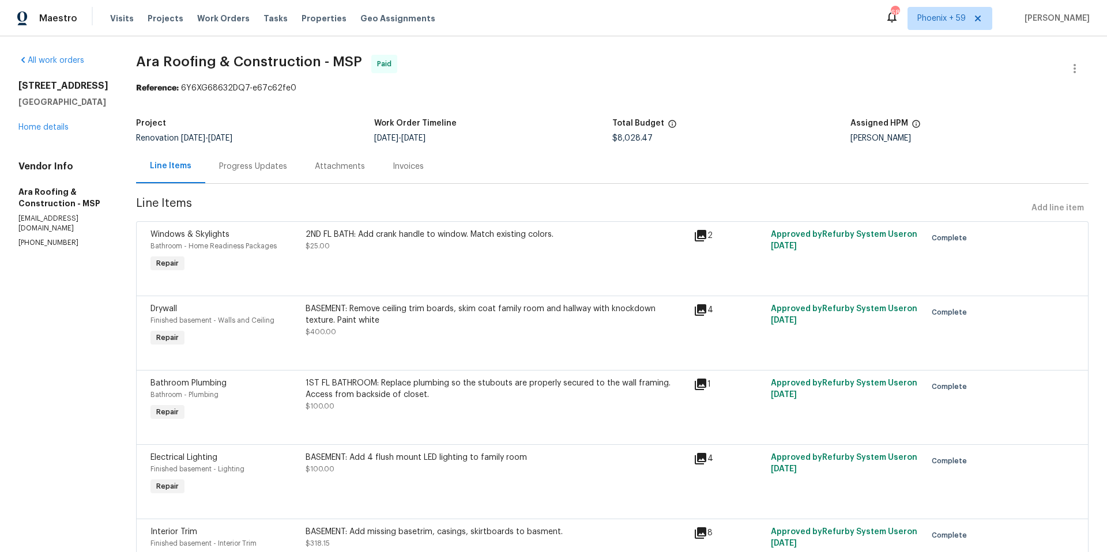
click at [20, 207] on h5 "Ara Roofing & Construction - MSP" at bounding box center [63, 197] width 90 height 23
drag, startPoint x: 19, startPoint y: 228, endPoint x: 104, endPoint y: 228, distance: 85.3
copy p "[EMAIL_ADDRESS][DOMAIN_NAME]"
drag, startPoint x: 17, startPoint y: 85, endPoint x: 81, endPoint y: 112, distance: 69.5
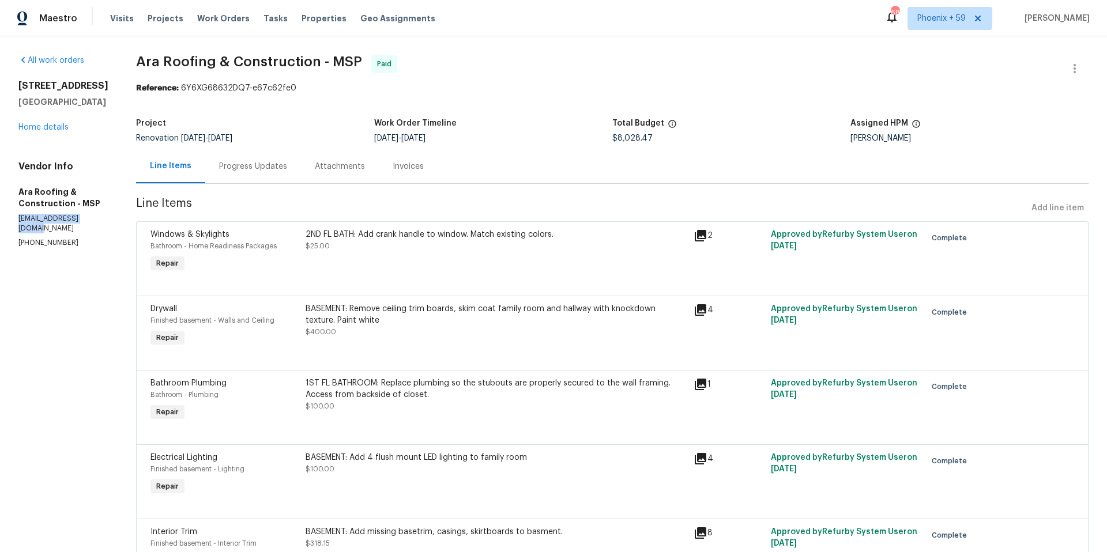
copy div "[STREET_ADDRESS]"
click at [29, 131] on link "Home details" at bounding box center [43, 127] width 50 height 8
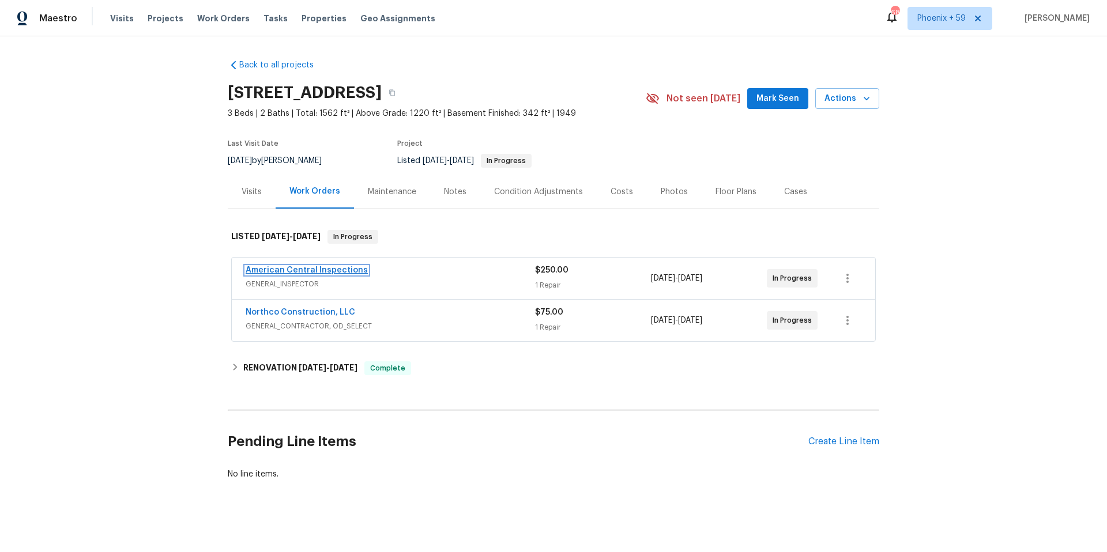
click at [316, 274] on link "American Central Inspections" at bounding box center [307, 270] width 122 height 8
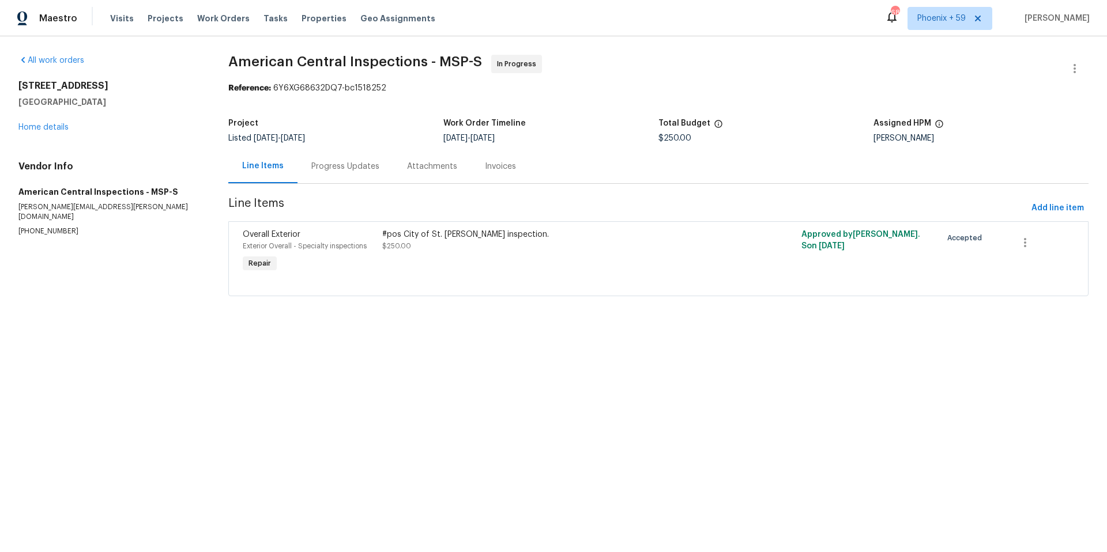
click at [330, 168] on div "Progress Updates" at bounding box center [345, 167] width 68 height 12
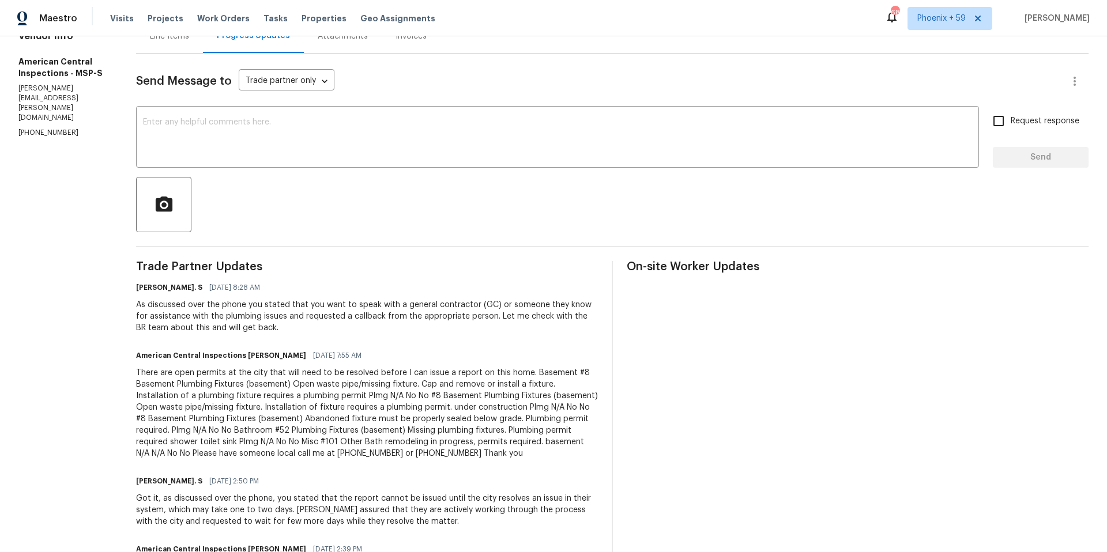
scroll to position [171, 0]
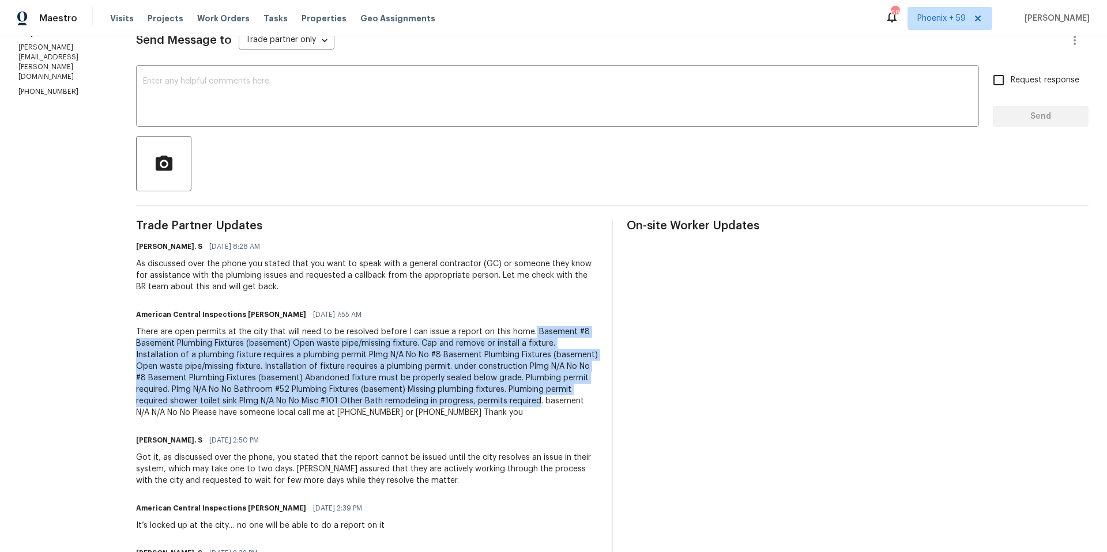
drag, startPoint x: 520, startPoint y: 333, endPoint x: 466, endPoint y: 398, distance: 85.2
click at [466, 398] on div "There are open permits at the city that will need to be resolved before I can i…" at bounding box center [367, 372] width 462 height 92
copy div "Basement #8 Basement Plumbing Fixtures (basement) Open waste pipe/missing fixtu…"
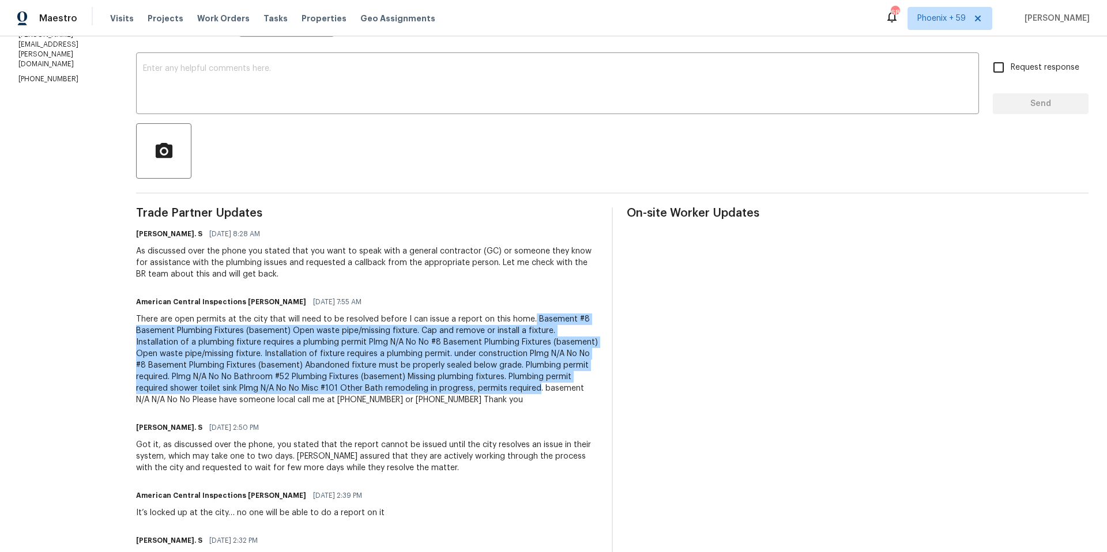
scroll to position [191, 0]
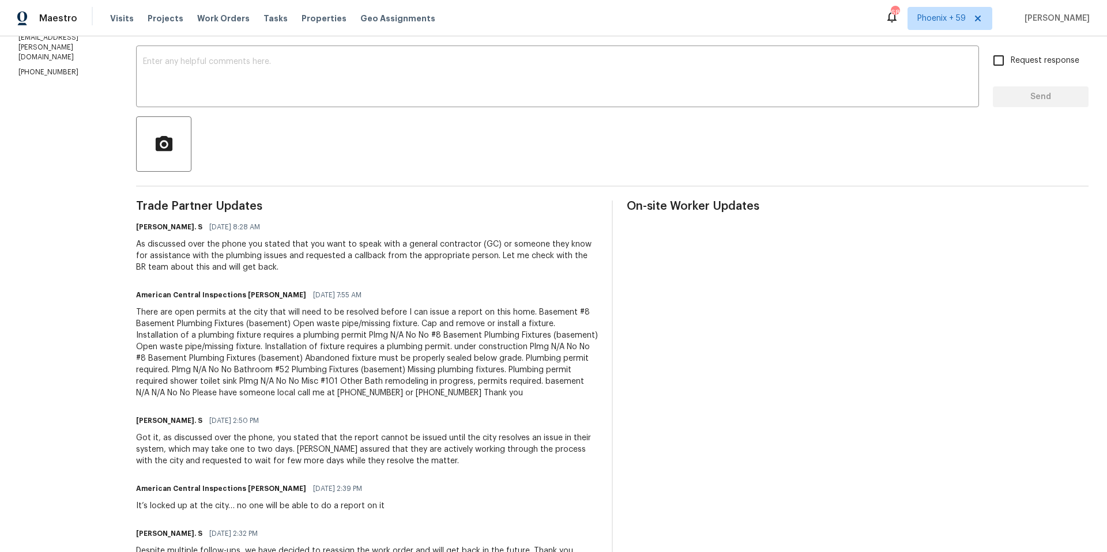
click at [540, 395] on div "There are open permits at the city that will need to be resolved before I can i…" at bounding box center [367, 353] width 462 height 92
